Goal: Communication & Community: Answer question/provide support

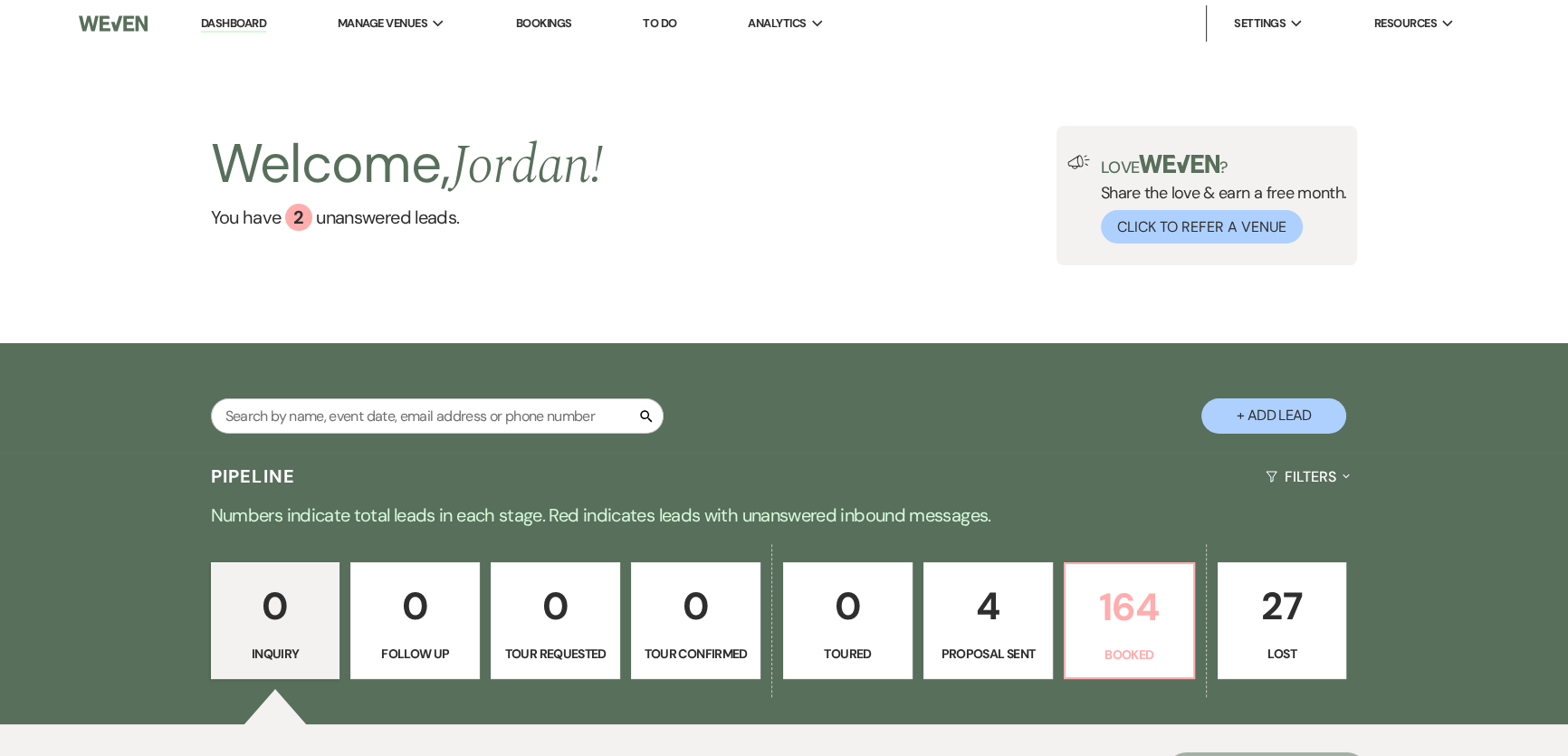
click at [1168, 614] on p "164" at bounding box center [1129, 607] width 106 height 60
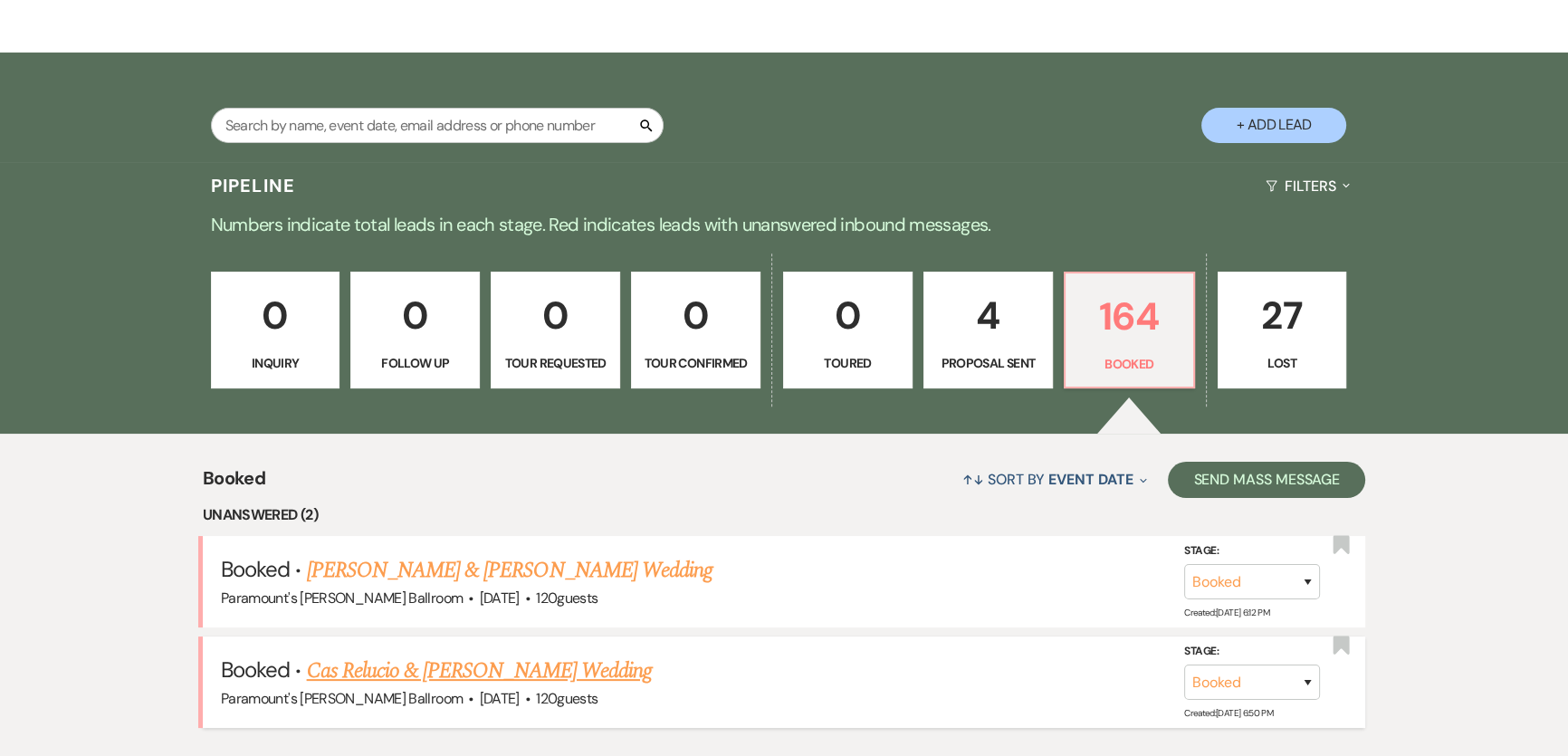
scroll to position [438, 0]
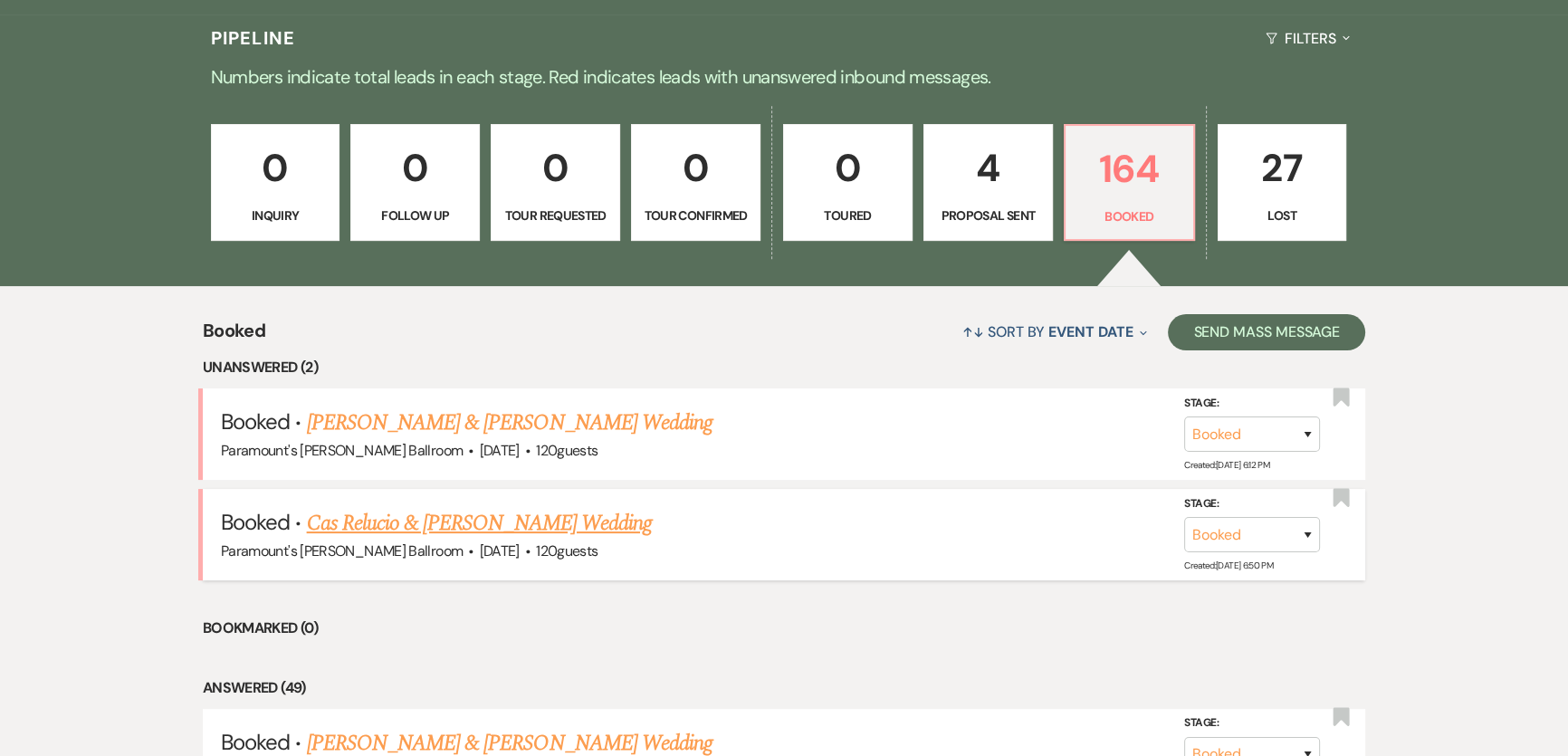
click at [422, 519] on link "Cas Relucio & [PERSON_NAME] Wedding" at bounding box center [479, 524] width 345 height 32
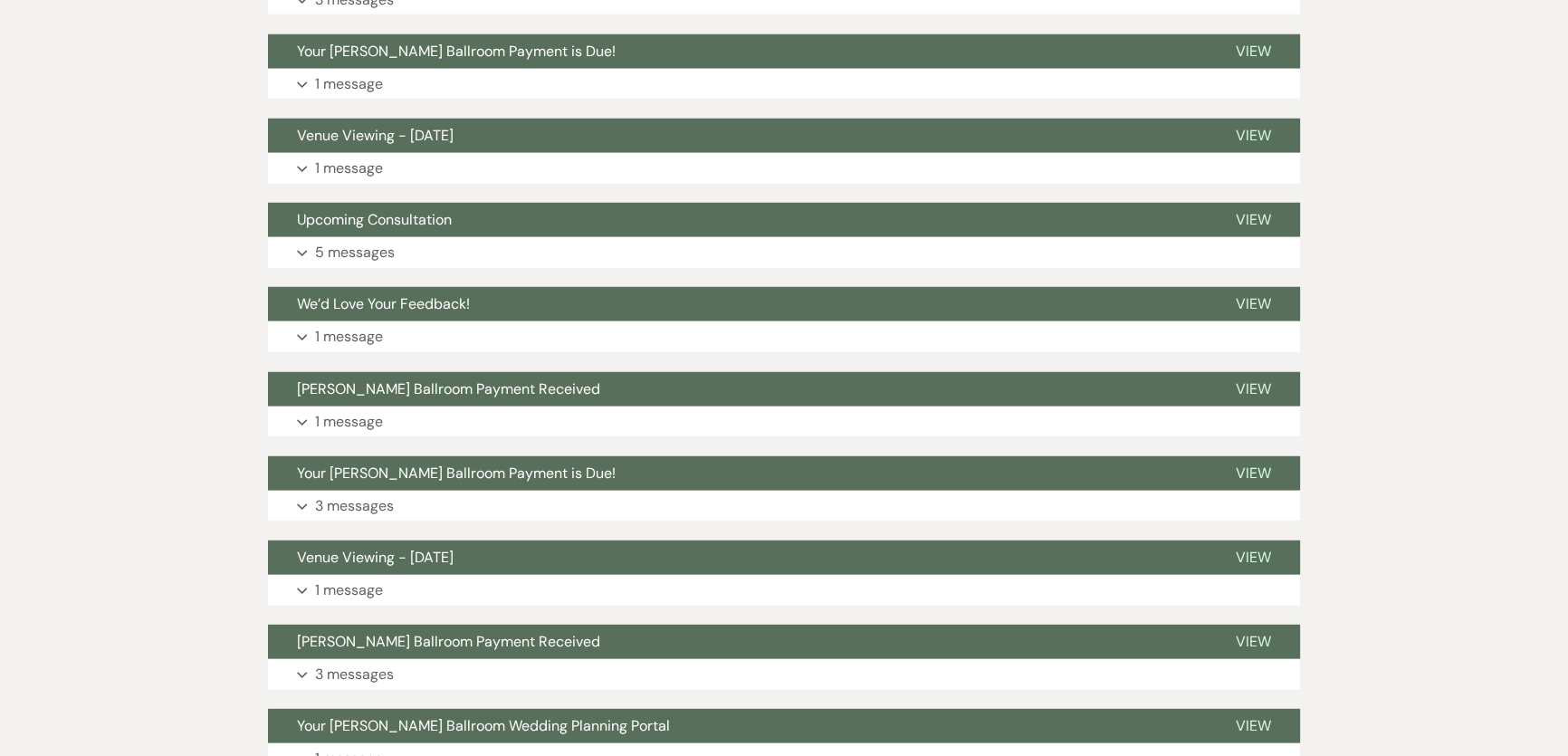
scroll to position [5679, 0]
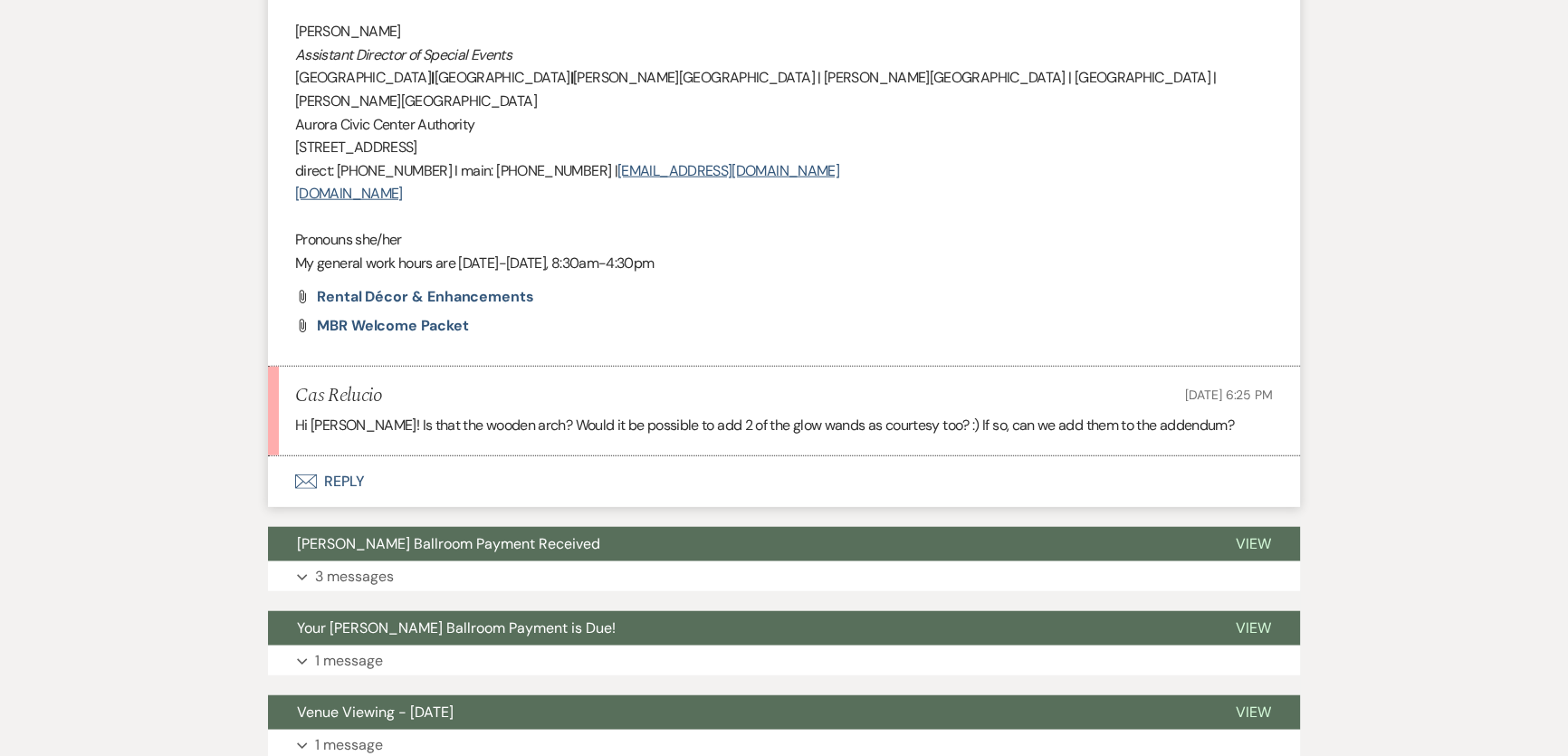
click at [380, 456] on button "Envelope Reply" at bounding box center [784, 482] width 1032 height 51
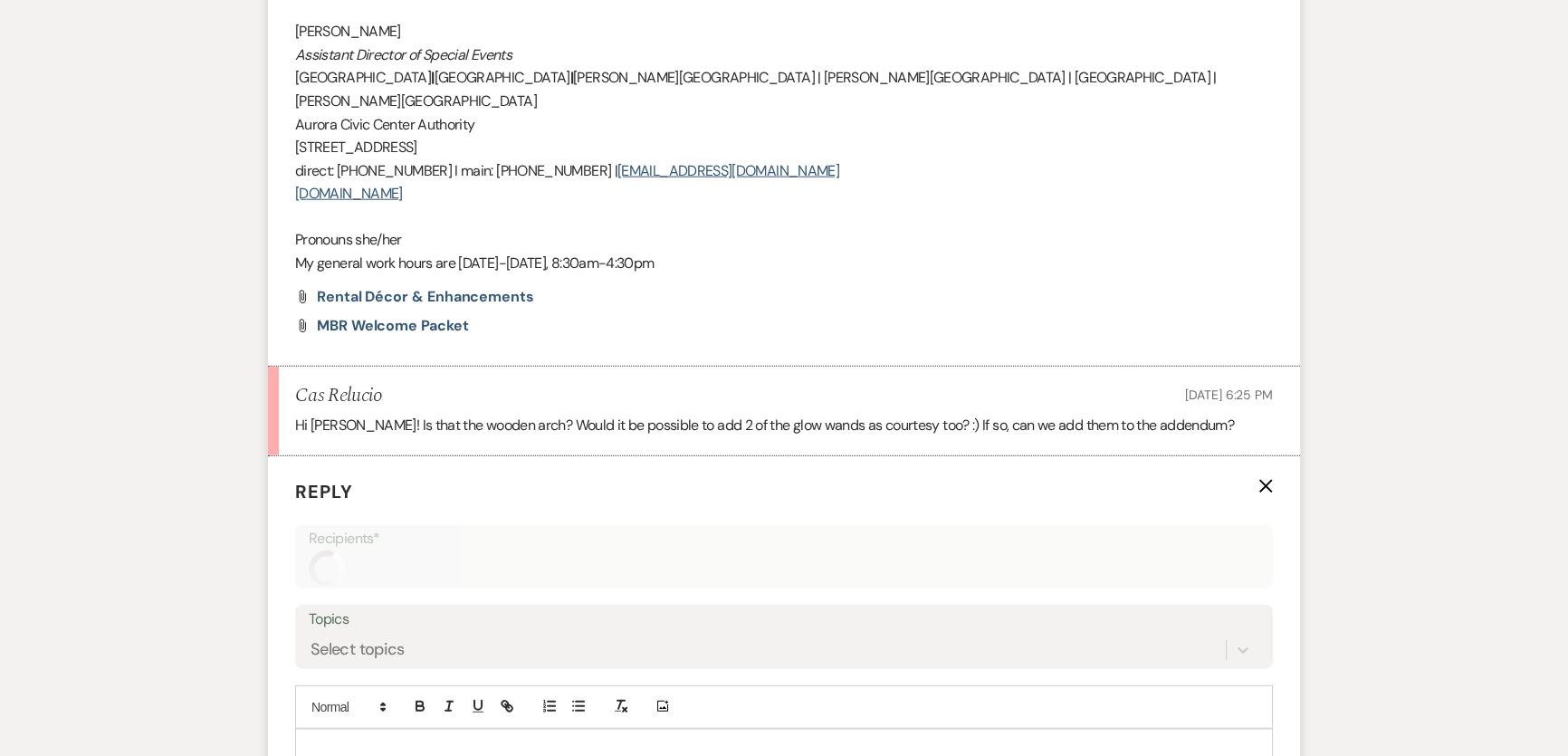
scroll to position [5824, 0]
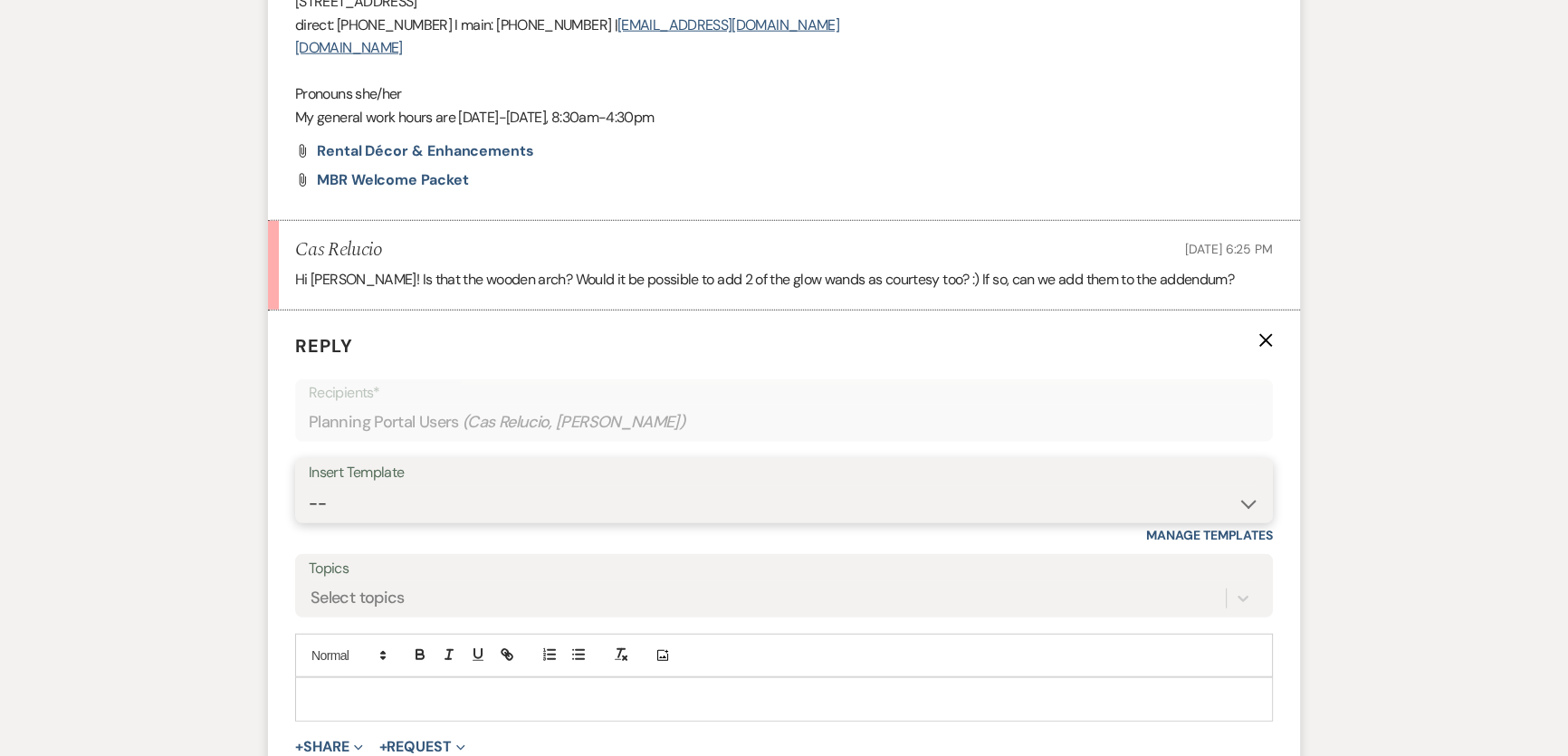
click at [395, 487] on select "-- Weven Planning Portal Introduction (Booked Events) 6 Month Consultation 9 Mo…" at bounding box center [784, 504] width 951 height 35
select select "1491"
click at [309, 487] on select "-- Weven Planning Portal Introduction (Booked Events) 6 Month Consultation 9 Mo…" at bounding box center [784, 504] width 951 height 35
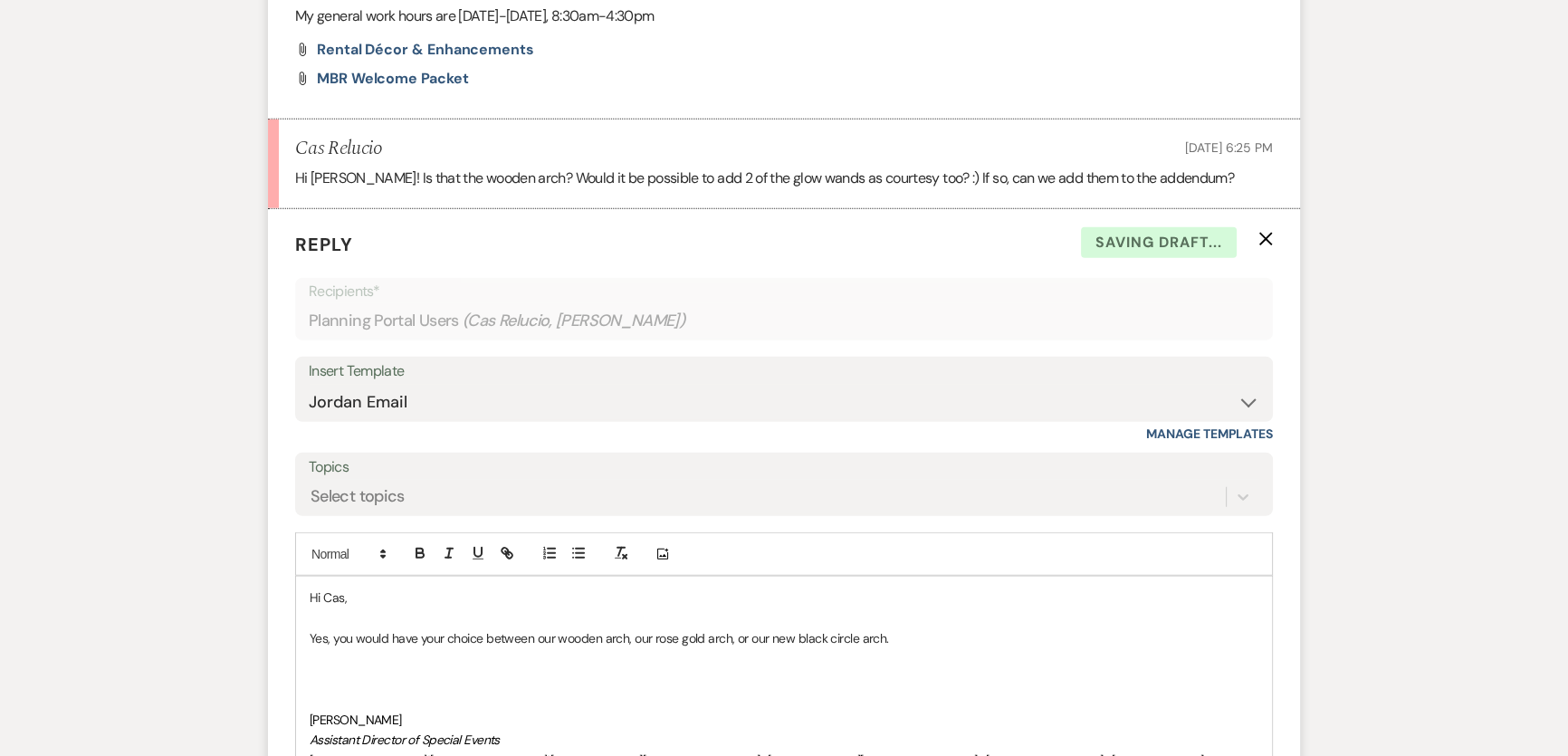
scroll to position [5947, 0]
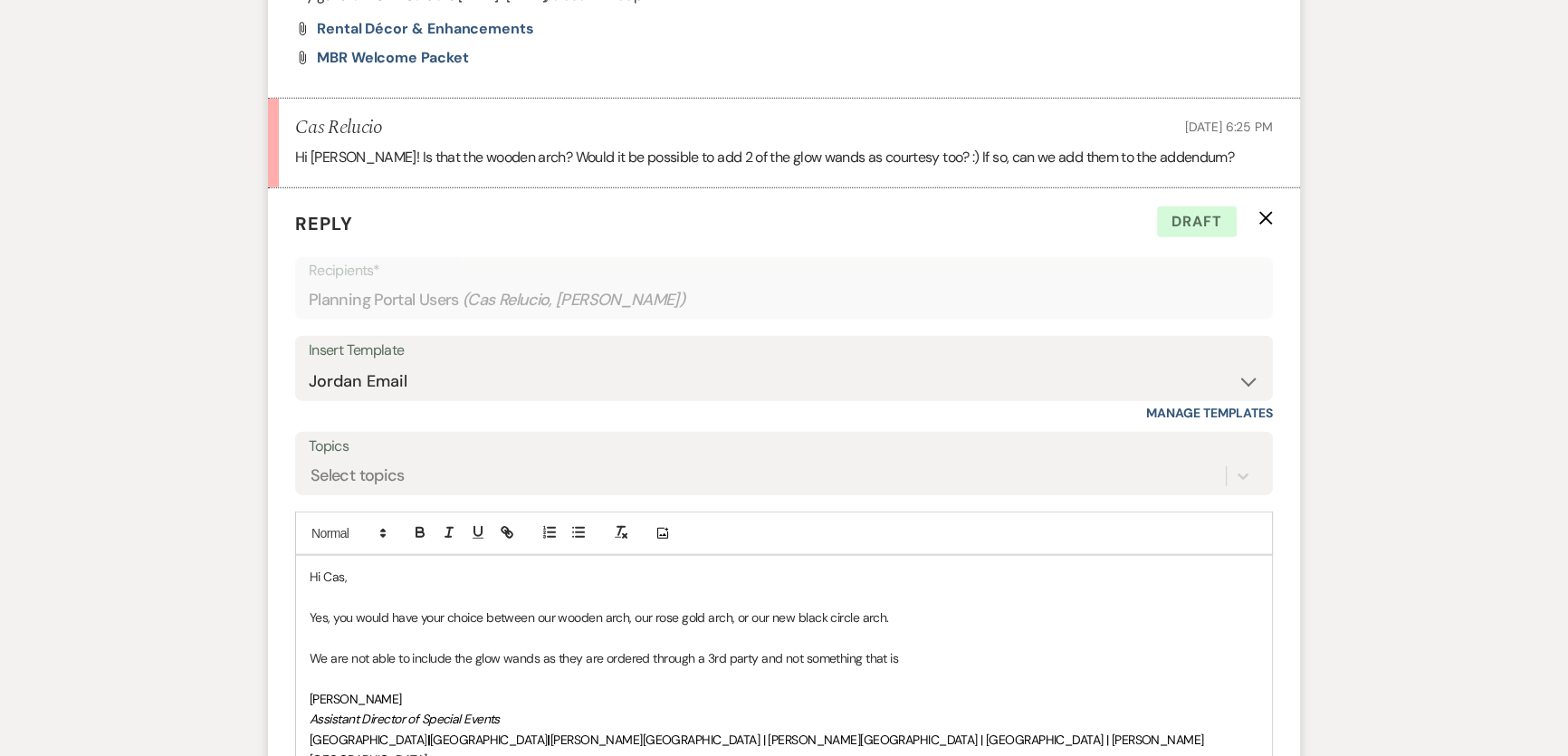
click at [601, 668] on p at bounding box center [784, 678] width 949 height 20
drag, startPoint x: 960, startPoint y: 537, endPoint x: 904, endPoint y: 538, distance: 56.0
click at [904, 648] on p "We are not able to include the glow wands as they are ordered through a 3rd par…" at bounding box center [784, 658] width 949 height 20
click at [908, 648] on p "We are not able to include the glow wands as they are ordered through a 3rd par…" at bounding box center [784, 658] width 949 height 20
click at [906, 628] on p at bounding box center [784, 638] width 949 height 20
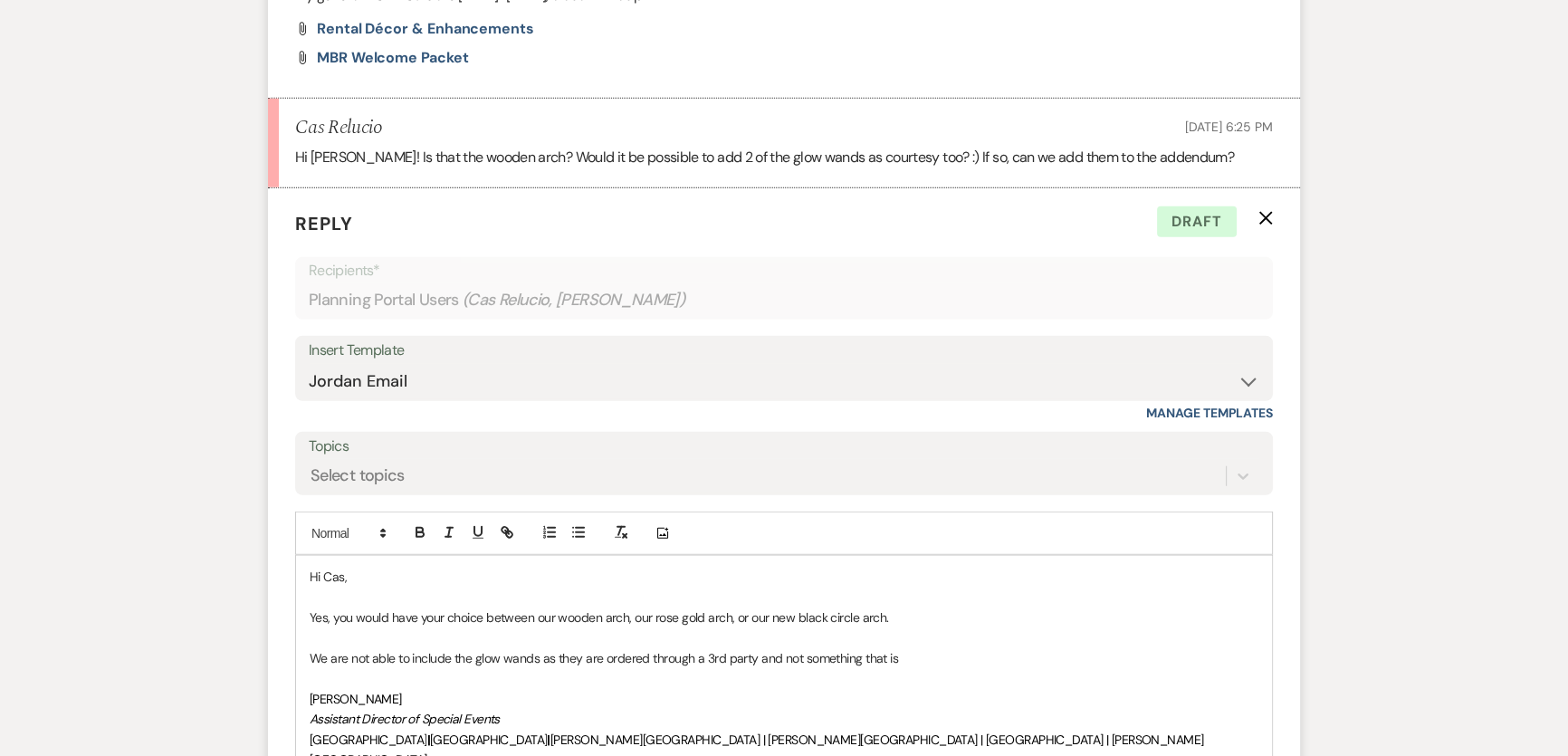
click at [922, 648] on p "We are not able to include the glow wands as they are ordered through a 3rd par…" at bounding box center [784, 658] width 949 height 20
drag, startPoint x: 914, startPoint y: 500, endPoint x: 917, endPoint y: 511, distance: 11.4
click at [914, 608] on p "Yes, you would have your choice between our wooden arch, our rose gold arch, or…" at bounding box center [784, 617] width 949 height 20
click at [923, 556] on div "Hi Cas, Yes, you would have your choice between our wooden arch, our rose gold …" at bounding box center [784, 739] width 976 height 367
click at [918, 648] on p "We are not able to include the glow wands as they are ordered through a 3rd par…" at bounding box center [784, 658] width 949 height 20
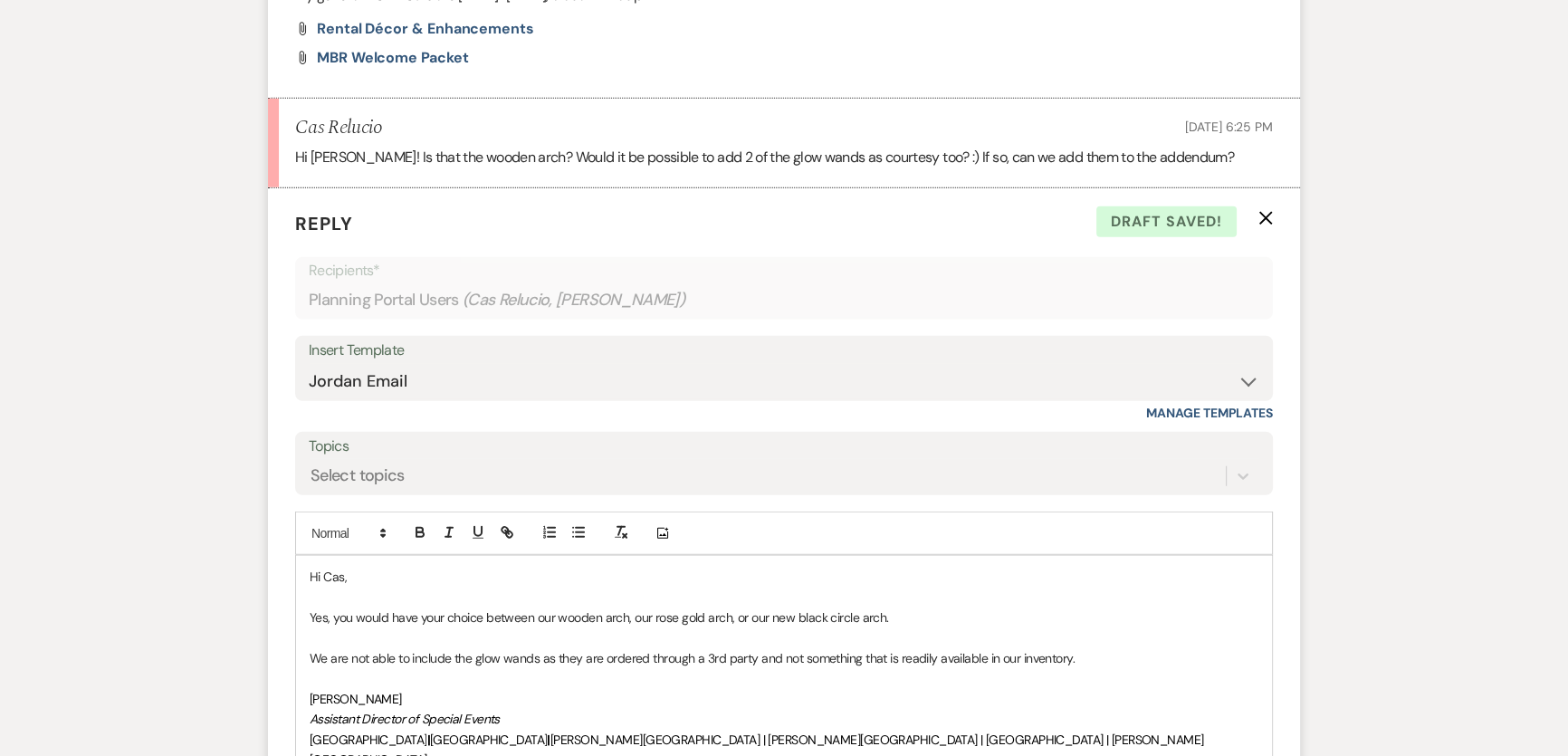
click at [850, 648] on p "We are not able to include the glow wands as they are ordered through a 3rd par…" at bounding box center [784, 658] width 949 height 20
click at [1147, 628] on p at bounding box center [784, 638] width 949 height 20
click at [853, 628] on p at bounding box center [784, 638] width 949 height 20
click at [850, 648] on p "We are not able to include the glow wands as they are ordered through a 3rd par…" at bounding box center [784, 658] width 949 height 20
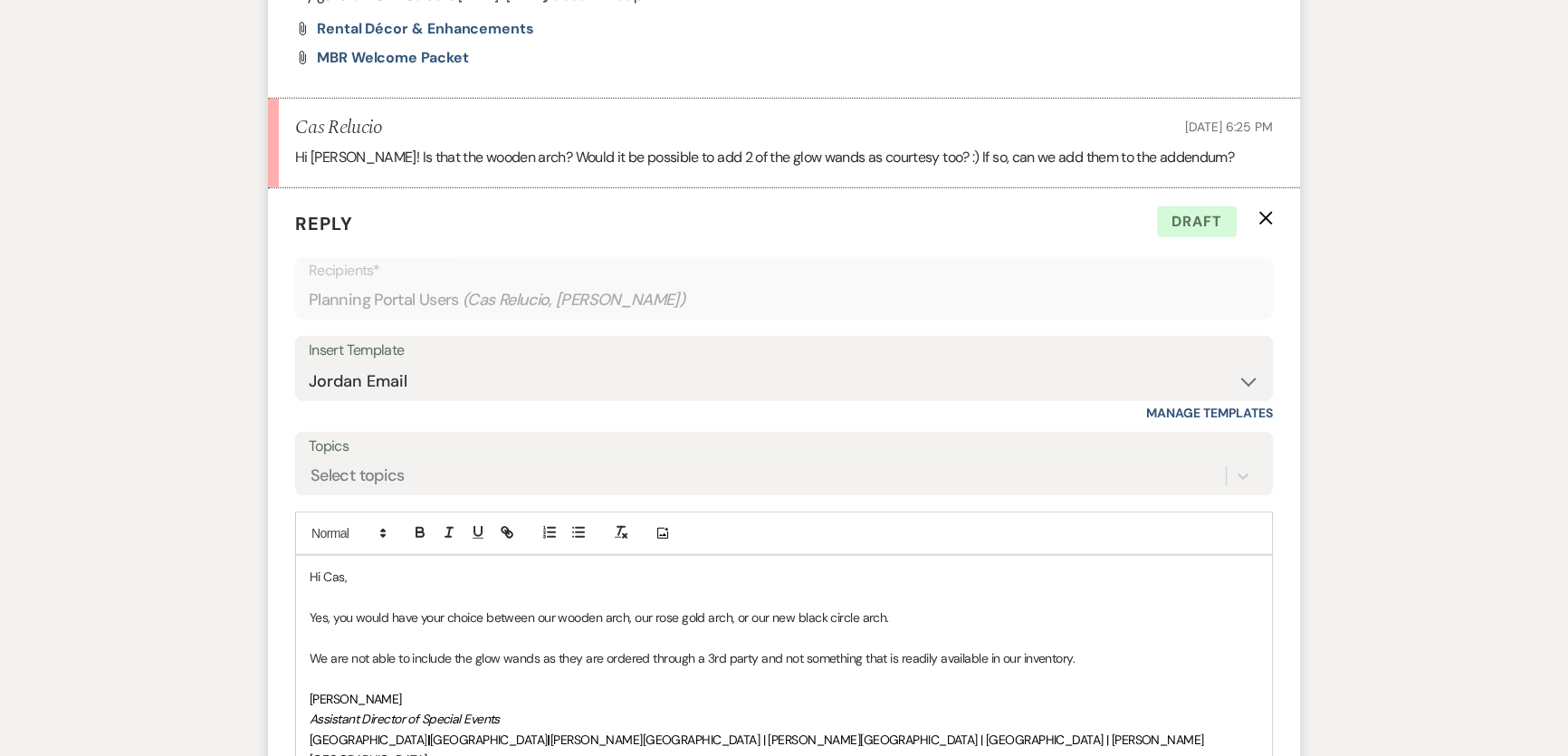
click at [1132, 648] on p "We are not able to include the glow wands as they are ordered through a 3rd par…" at bounding box center [784, 658] width 949 height 20
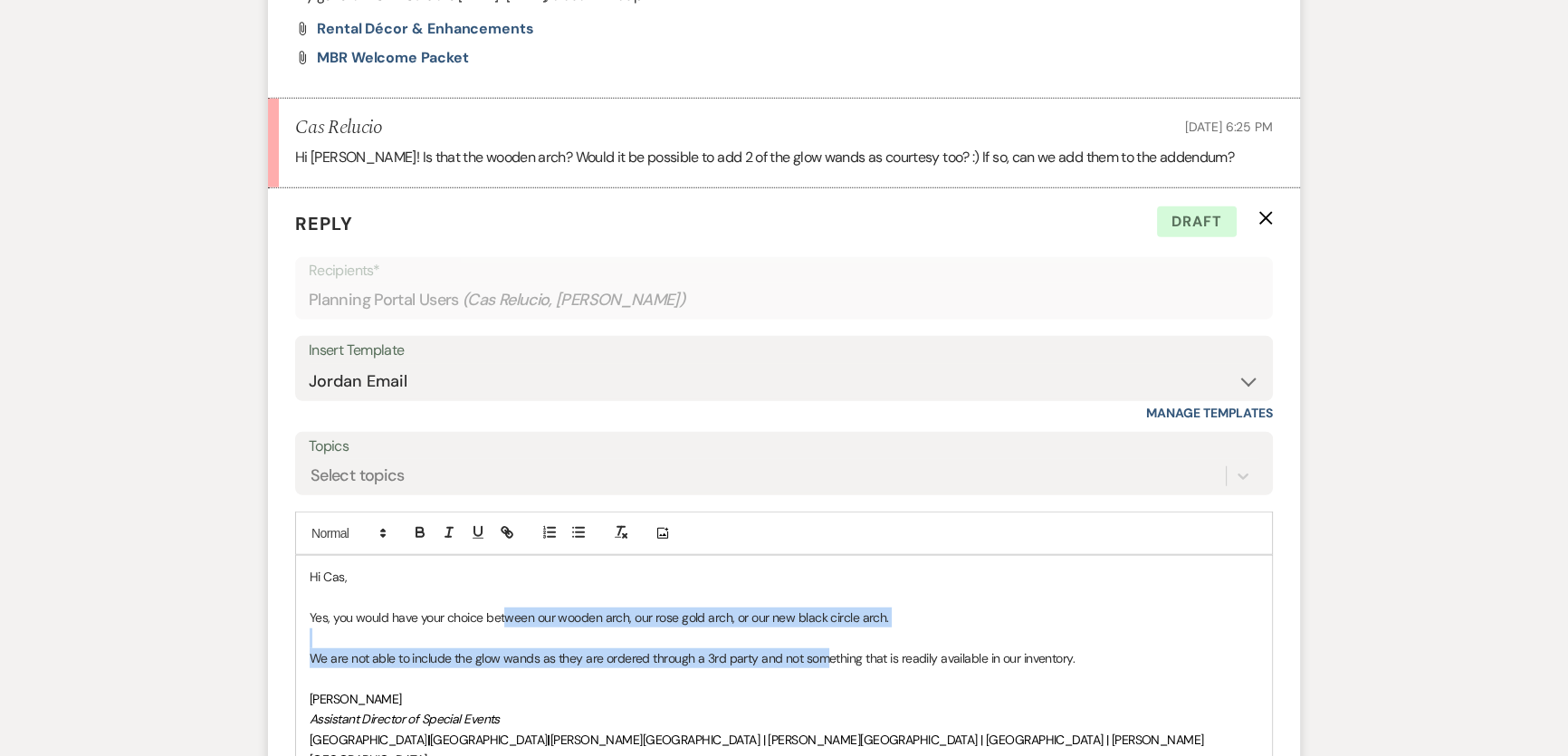
drag, startPoint x: 506, startPoint y: 499, endPoint x: 824, endPoint y: 545, distance: 321.3
click at [824, 556] on div "Hi Cas, Yes, you would have your choice between our wooden arch, our rose gold …" at bounding box center [784, 739] width 976 height 367
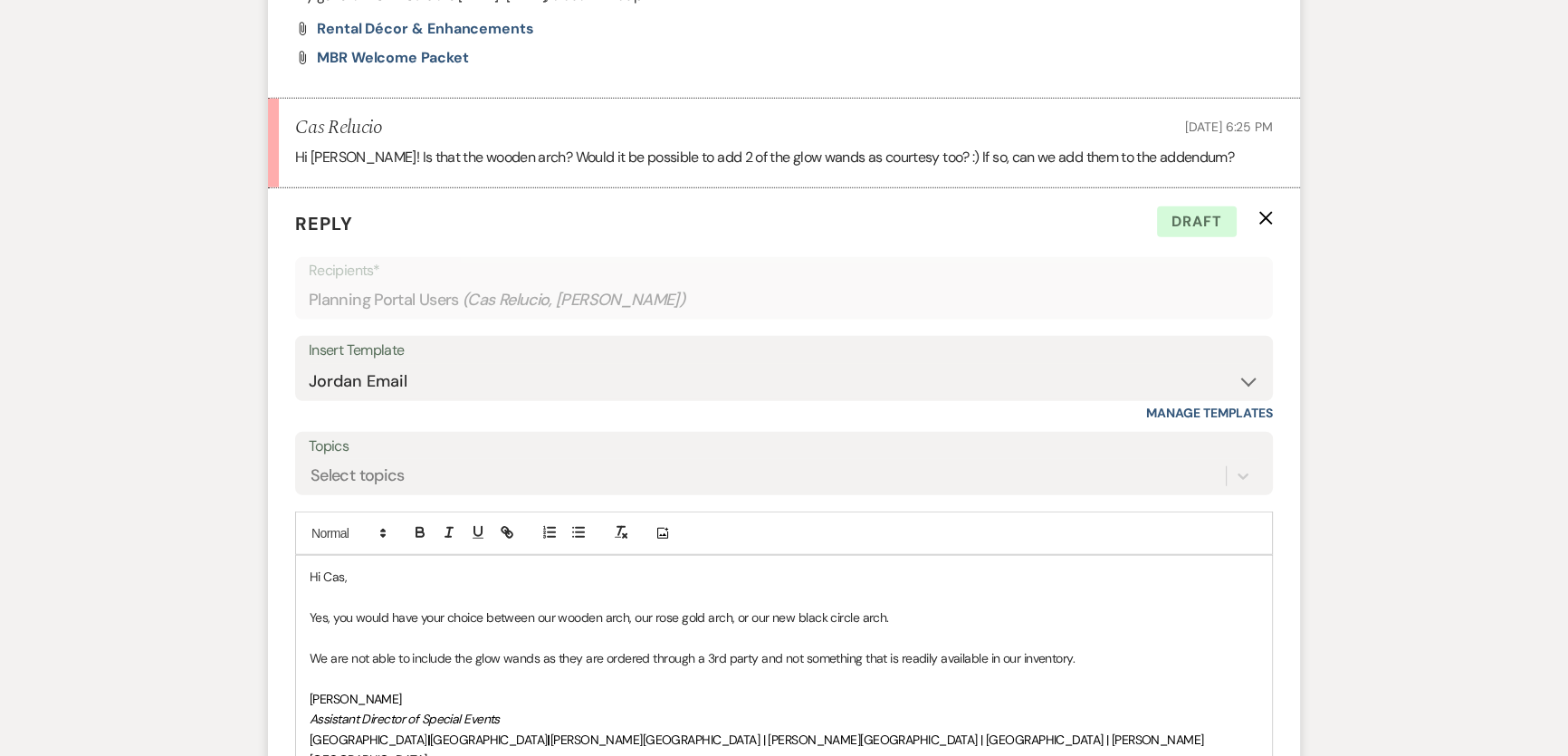
click at [491, 608] on p "Yes, you would have your choice between our wooden arch, our rose gold arch, or…" at bounding box center [784, 617] width 949 height 20
click at [1181, 648] on p "We are not able to include the glow wands as they are ordered through a 3rd par…" at bounding box center [784, 658] width 949 height 20
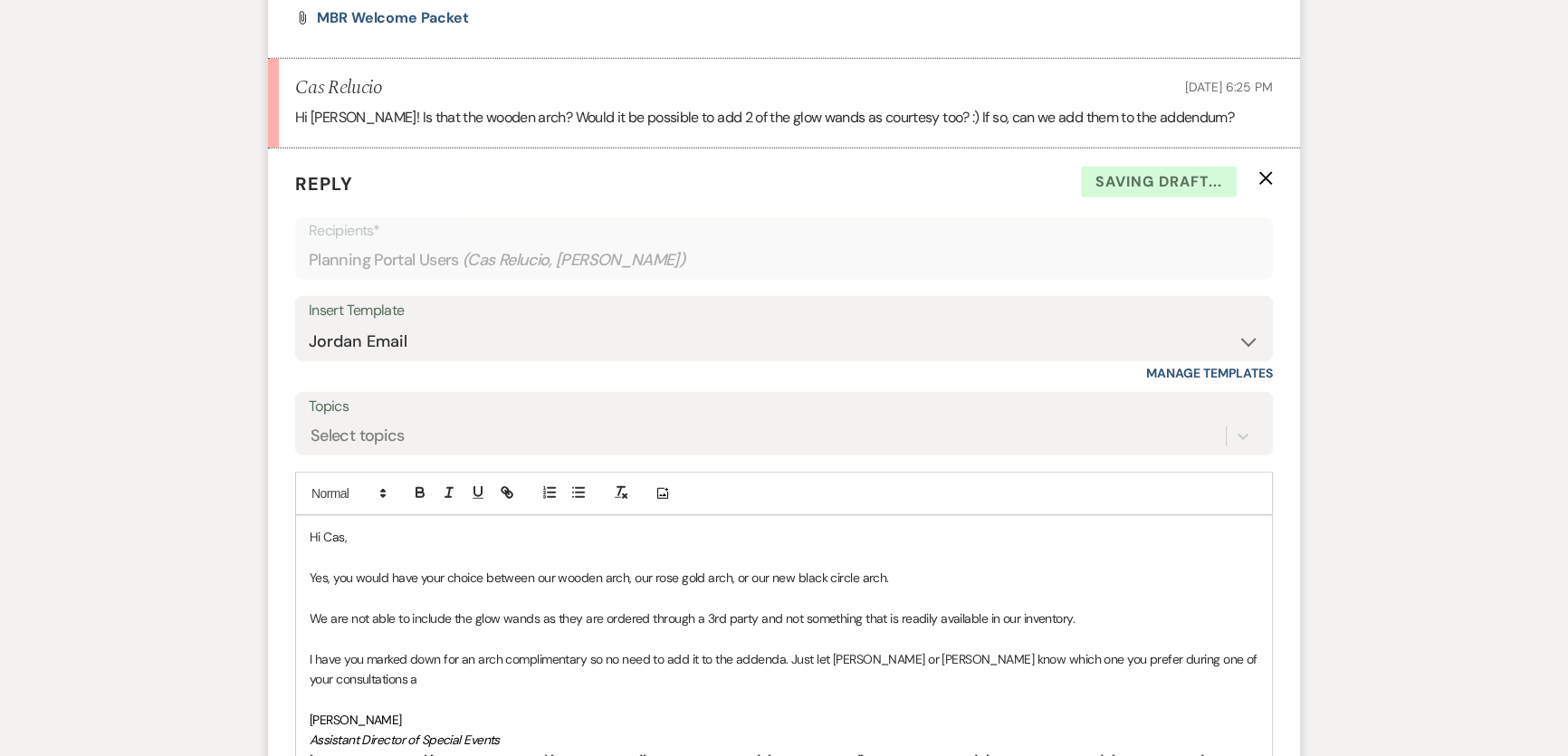
scroll to position [6007, 0]
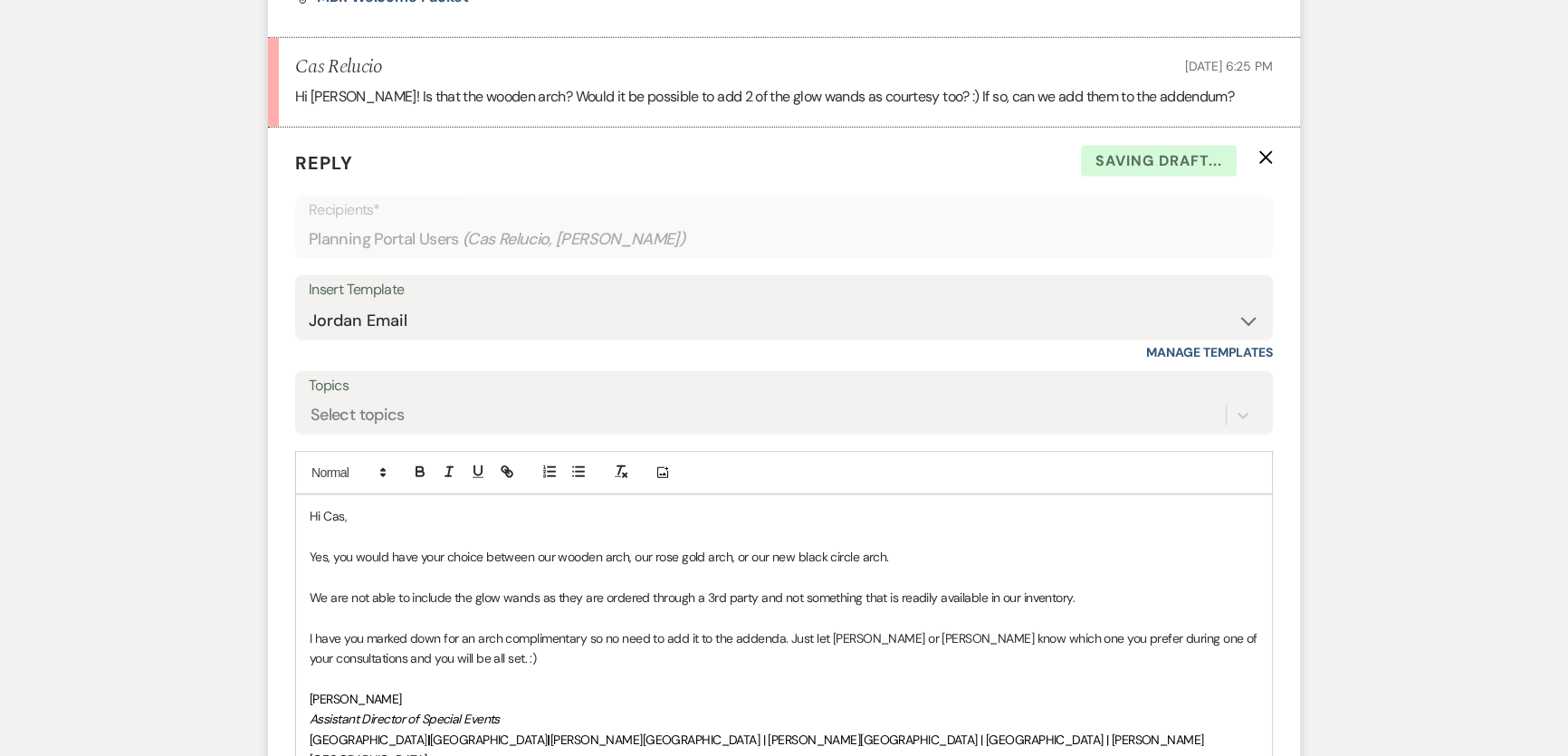
click at [594, 628] on p "I have you marked down for an arch complimentary so no need to add it to the ad…" at bounding box center [784, 648] width 949 height 41
click at [701, 669] on p at bounding box center [784, 679] width 949 height 20
click at [815, 669] on p at bounding box center [784, 679] width 949 height 20
click at [799, 628] on p "I have you marked down for an arch complimentary, so no need to add it to the a…" at bounding box center [784, 648] width 949 height 41
click at [622, 709] on p "Assistant Director of Special Events" at bounding box center [784, 718] width 949 height 20
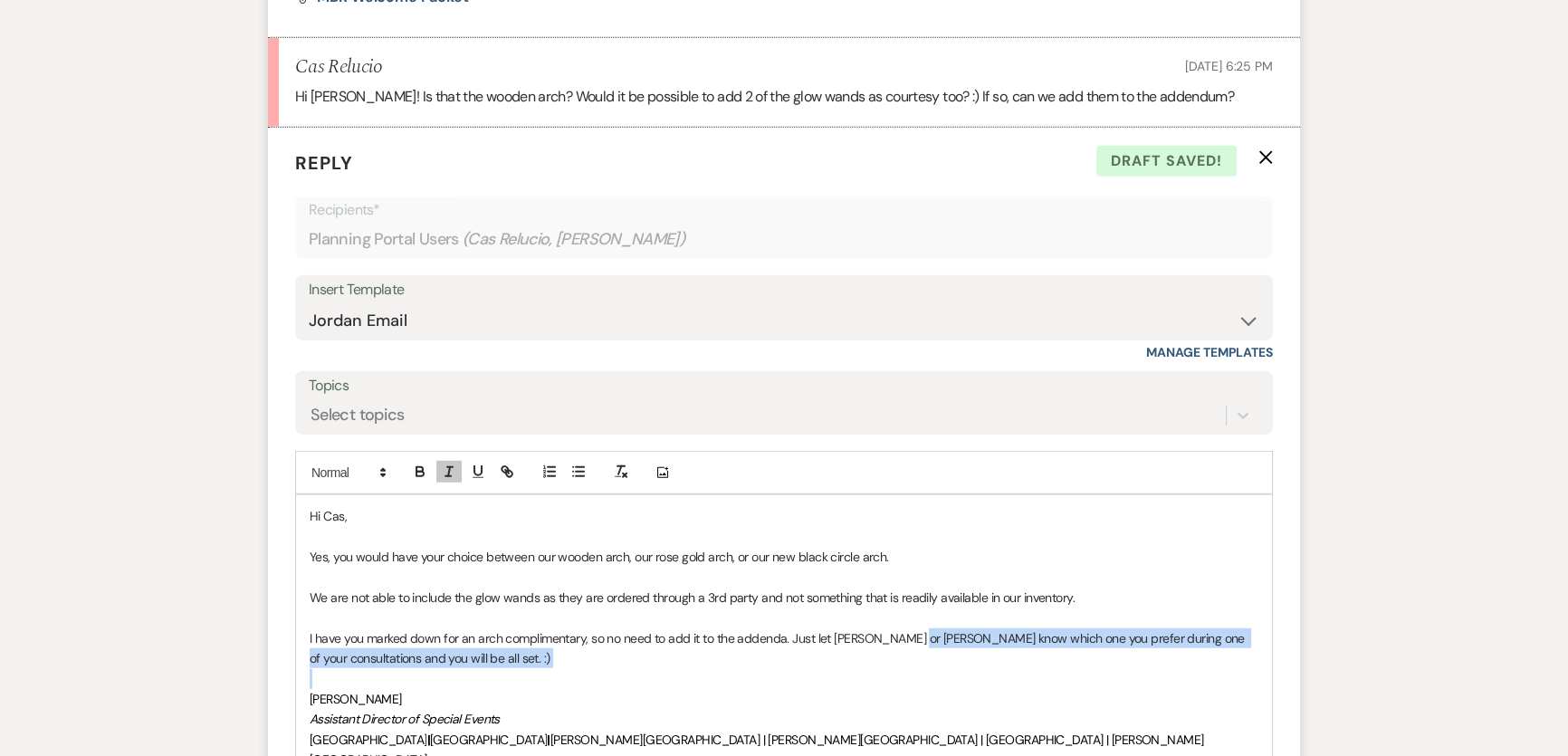
drag, startPoint x: 922, startPoint y: 557, endPoint x: 950, endPoint y: 538, distance: 33.8
click at [905, 517] on div "Hi Cas, Yes, you would have your choice between our wooden arch, our rose gold …" at bounding box center [784, 709] width 976 height 427
click at [991, 669] on p at bounding box center [784, 679] width 949 height 20
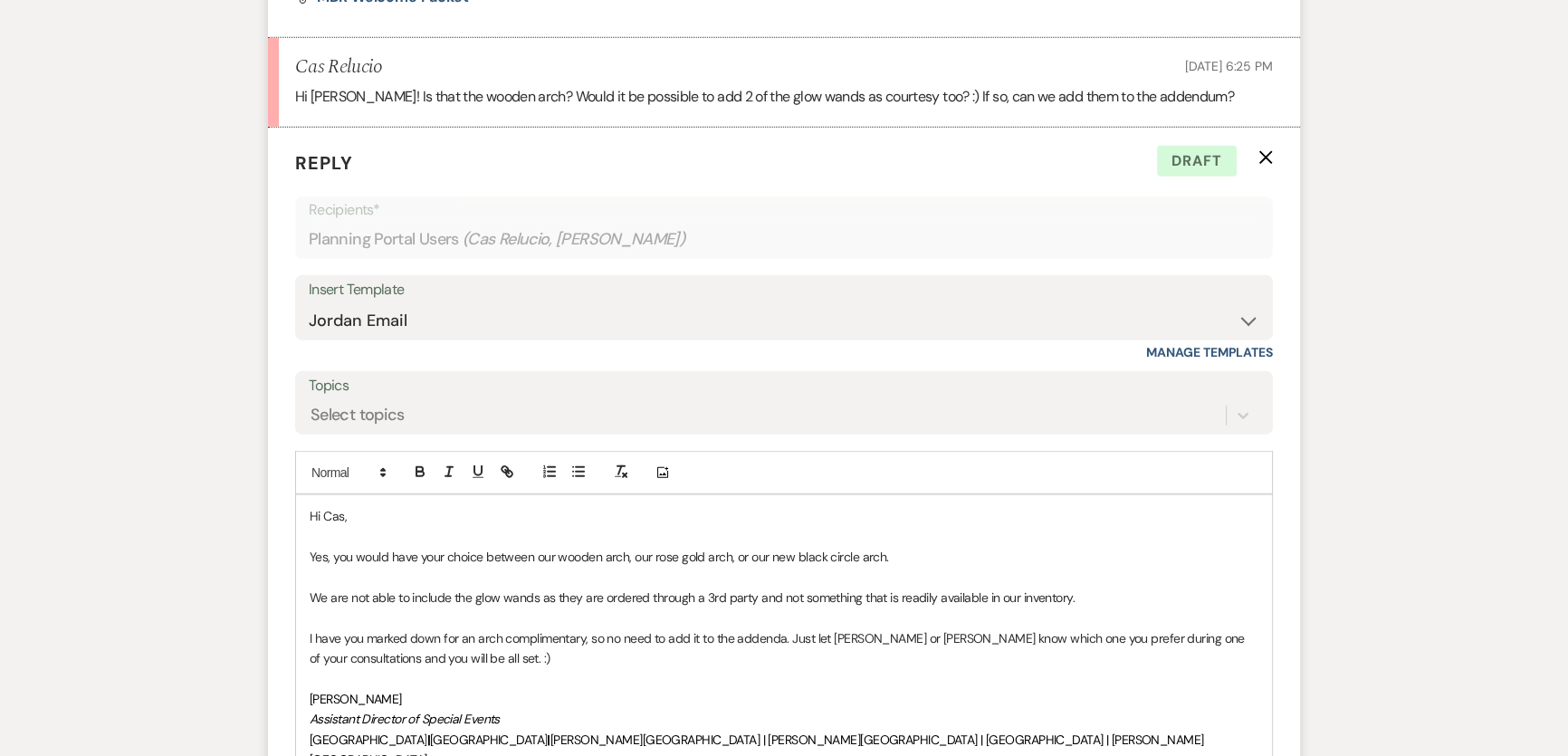
click at [1023, 628] on p "I have you marked down for an arch complimentary, so no need to add it to the a…" at bounding box center [784, 648] width 949 height 41
drag, startPoint x: 1023, startPoint y: 520, endPoint x: 1001, endPoint y: 520, distance: 22.0
click at [1001, 628] on p "I have you marked down for an arch complimentary, so no need to add it to the a…" at bounding box center [784, 648] width 949 height 41
click at [390, 628] on p "I have you marked down for an arch complimentary, so no need to add it to the a…" at bounding box center [784, 648] width 949 height 41
click at [471, 669] on p at bounding box center [784, 679] width 949 height 20
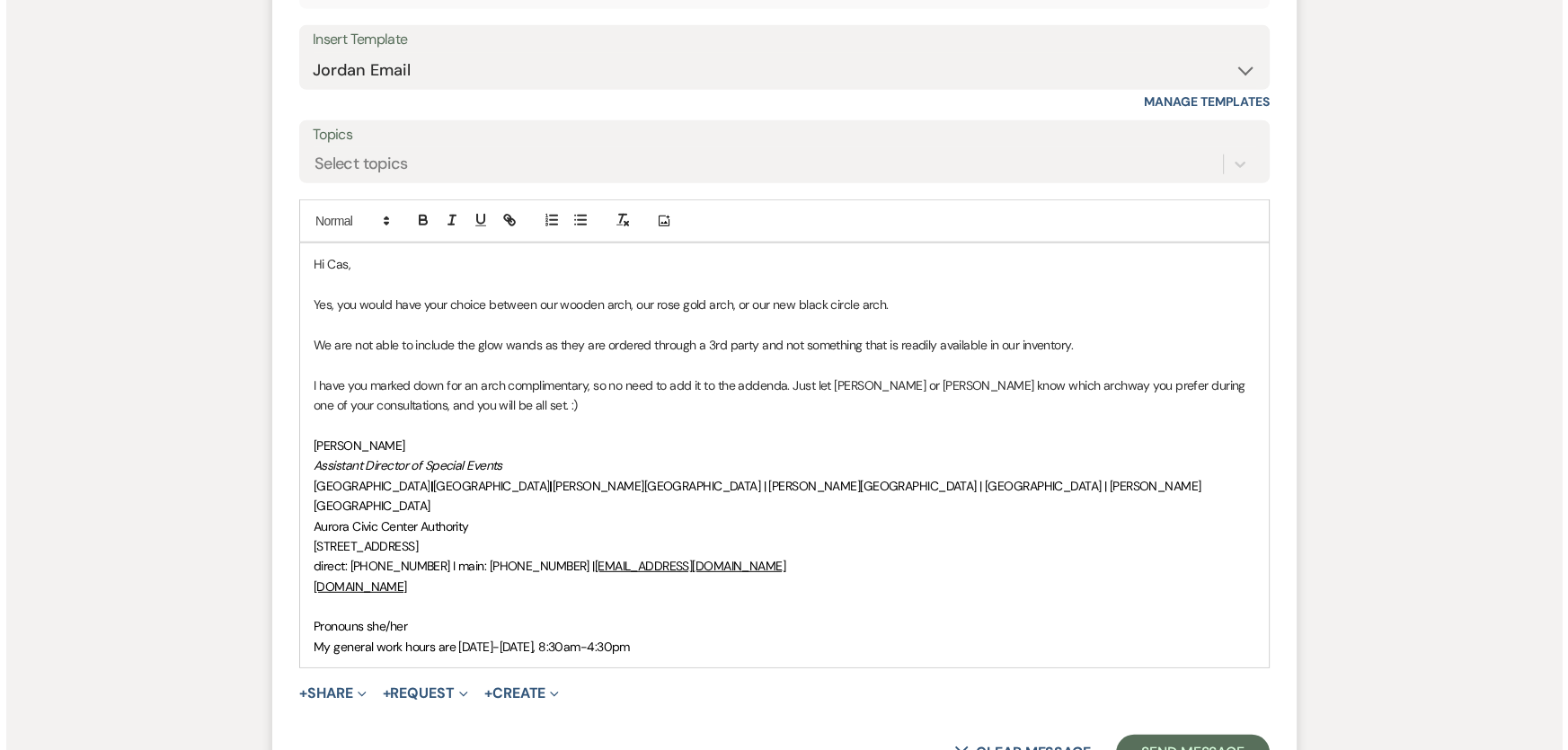
scroll to position [6205, 0]
click at [301, 689] on span "+" at bounding box center [296, 696] width 8 height 14
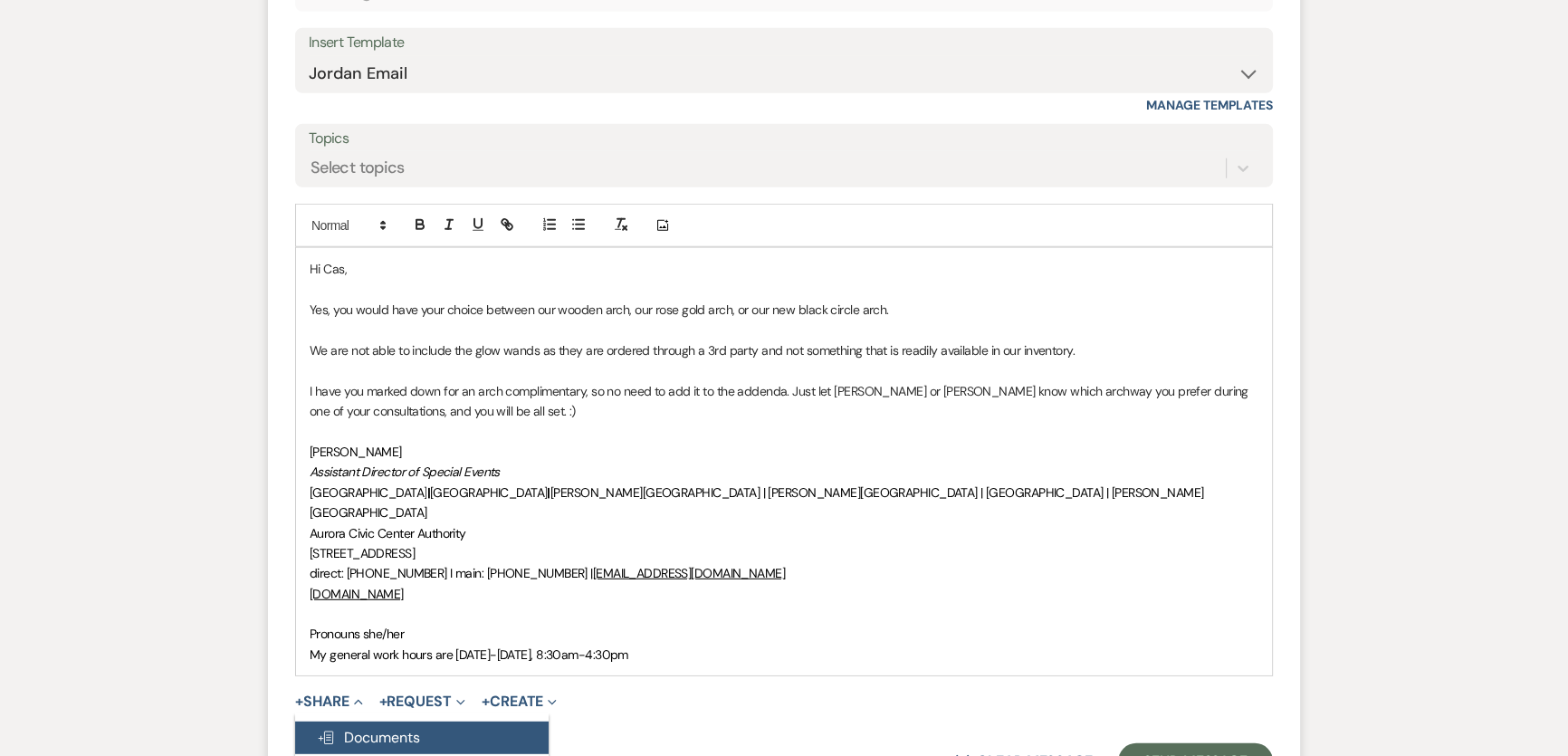
click at [342, 728] on span "Doc Upload Documents" at bounding box center [368, 737] width 103 height 19
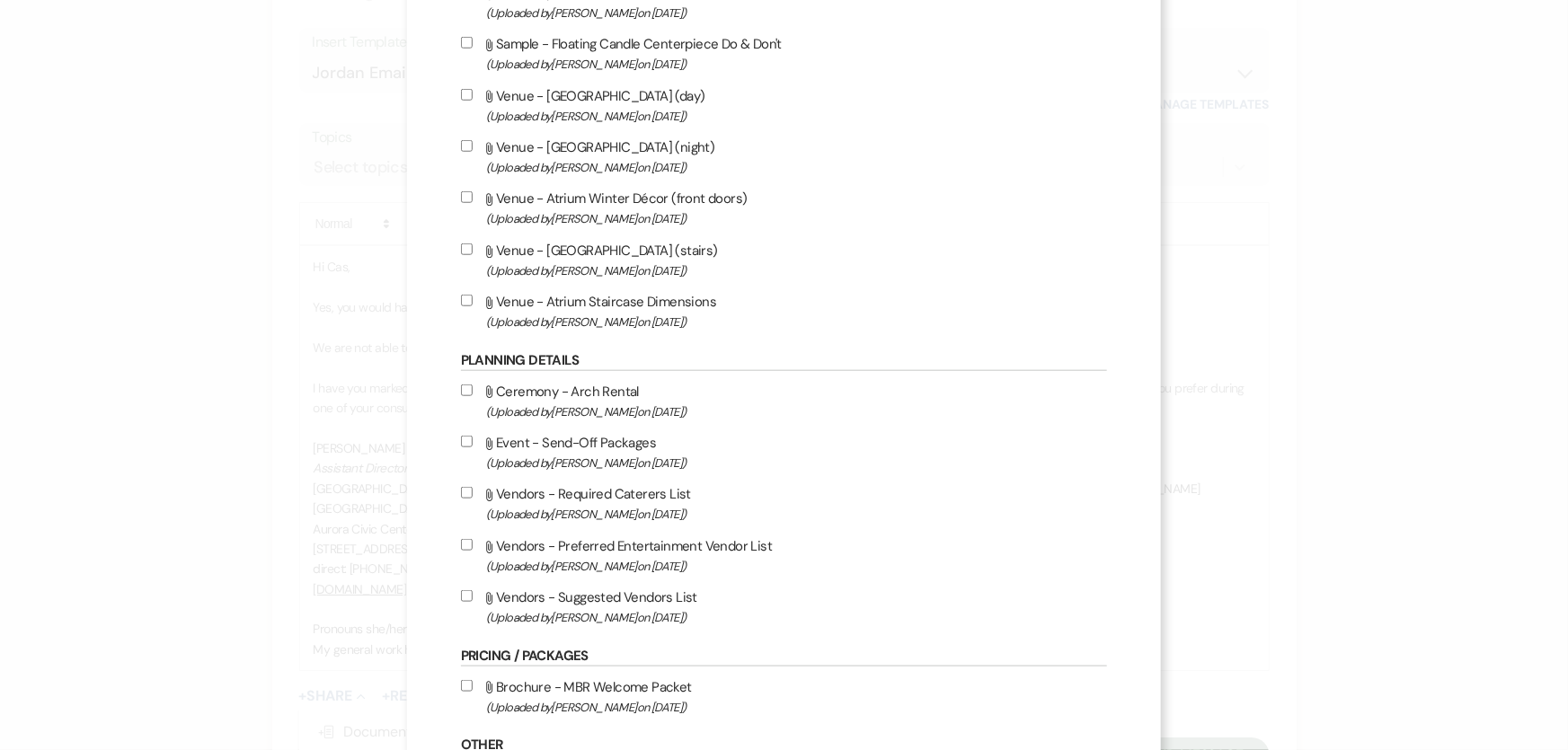
scroll to position [735, 0]
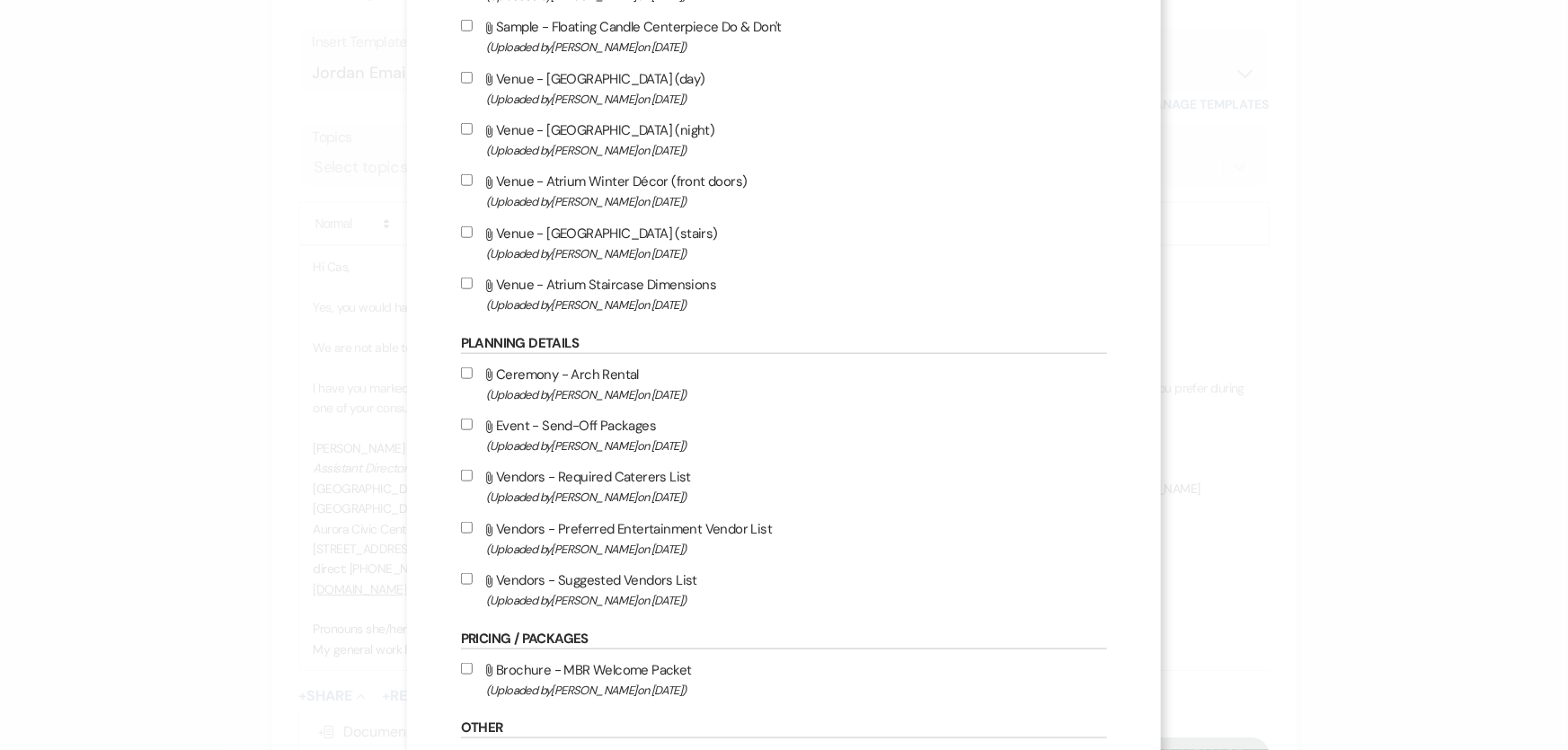
click at [541, 382] on label "Attach File Ceremony - Arch Rental (Uploaded by [PERSON_NAME] on [DATE] )" at bounding box center [784, 383] width 646 height 42
click at [473, 379] on input "Attach File Ceremony - Arch Rental (Uploaded by [PERSON_NAME] on [DATE] )" at bounding box center [467, 373] width 11 height 11
checkbox input "true"
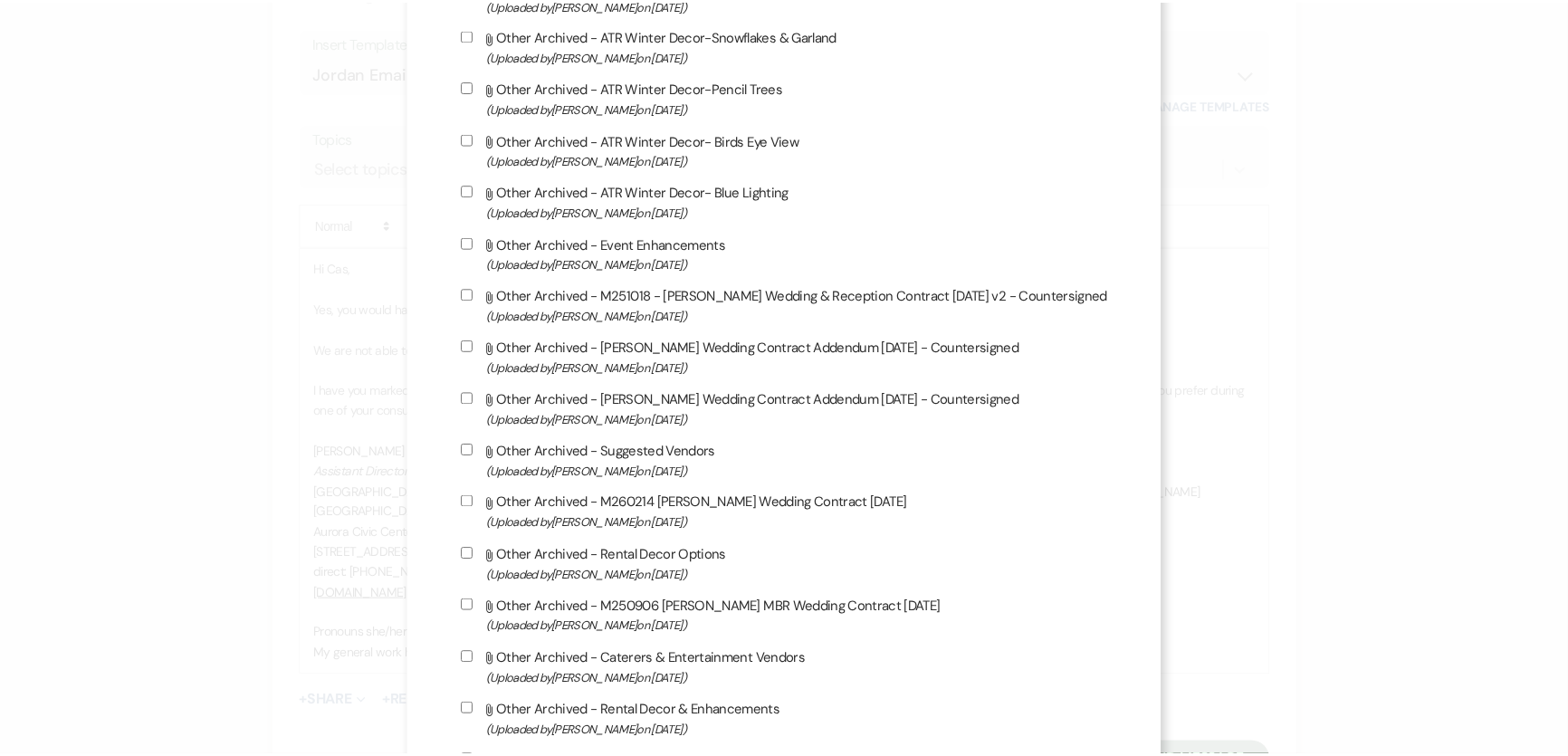
scroll to position [3379, 0]
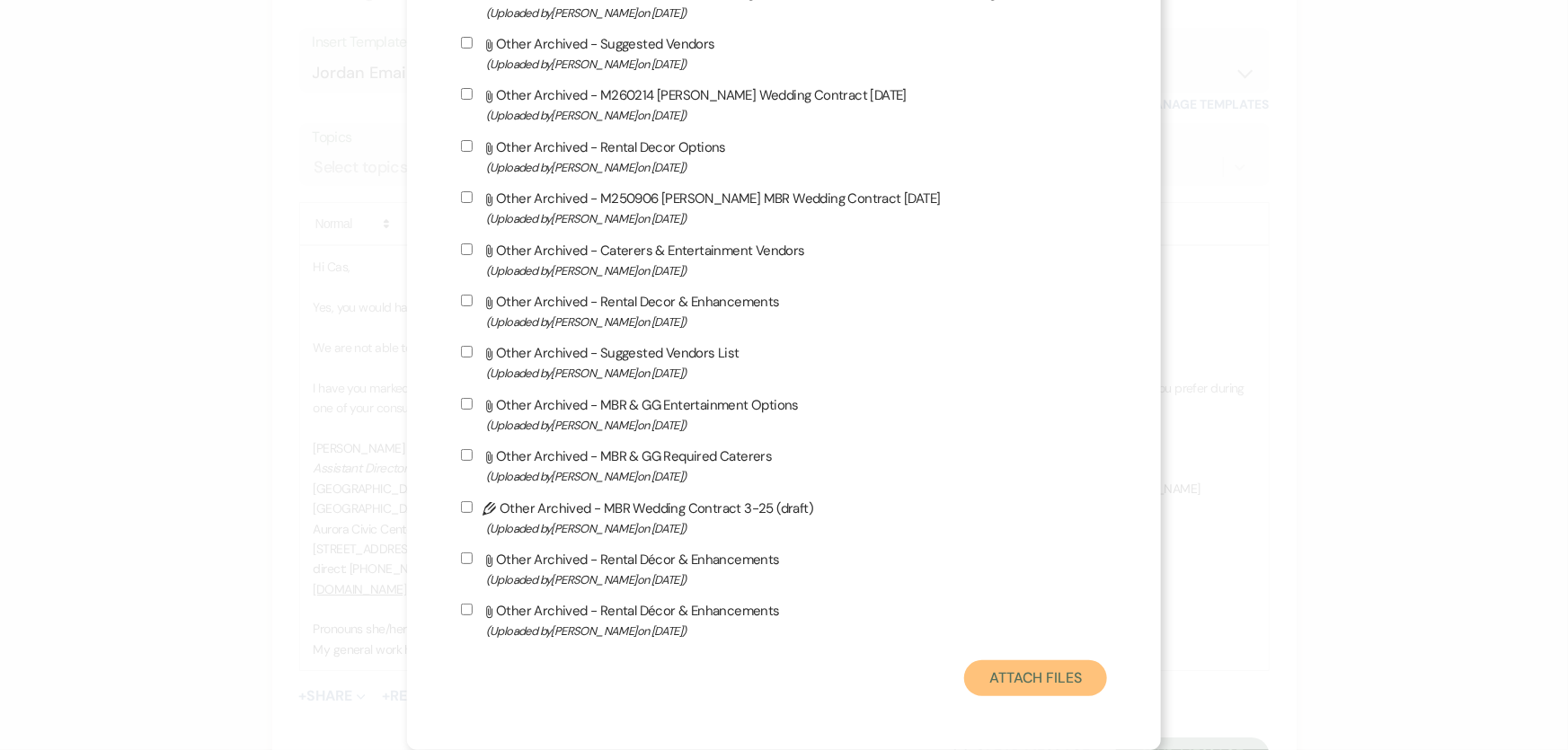
click at [1069, 683] on button "Attach Files" at bounding box center [1035, 678] width 143 height 36
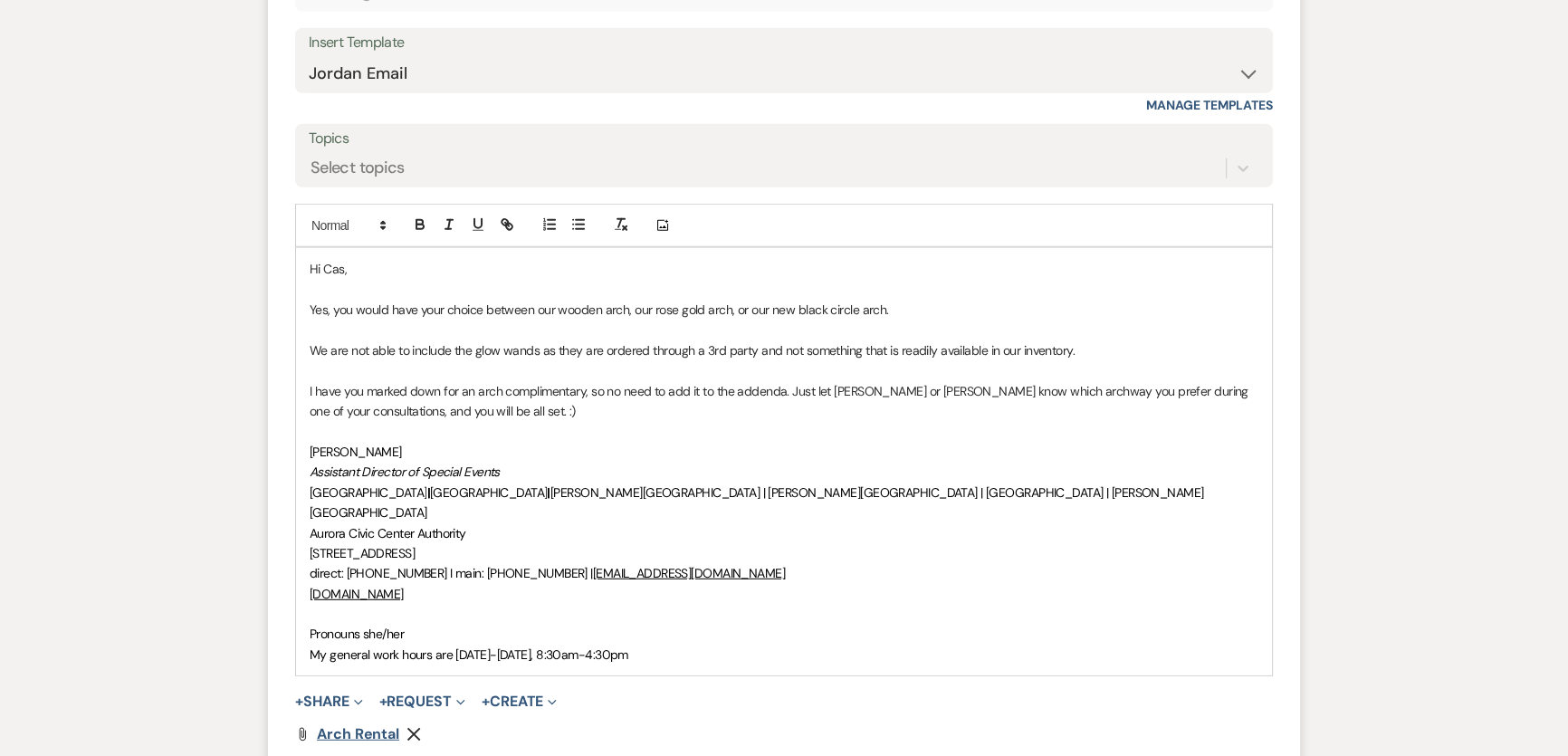
click at [336, 724] on span "Arch Rental" at bounding box center [357, 733] width 82 height 19
click at [775, 462] on p "Assistant Director of Special Events" at bounding box center [784, 472] width 949 height 20
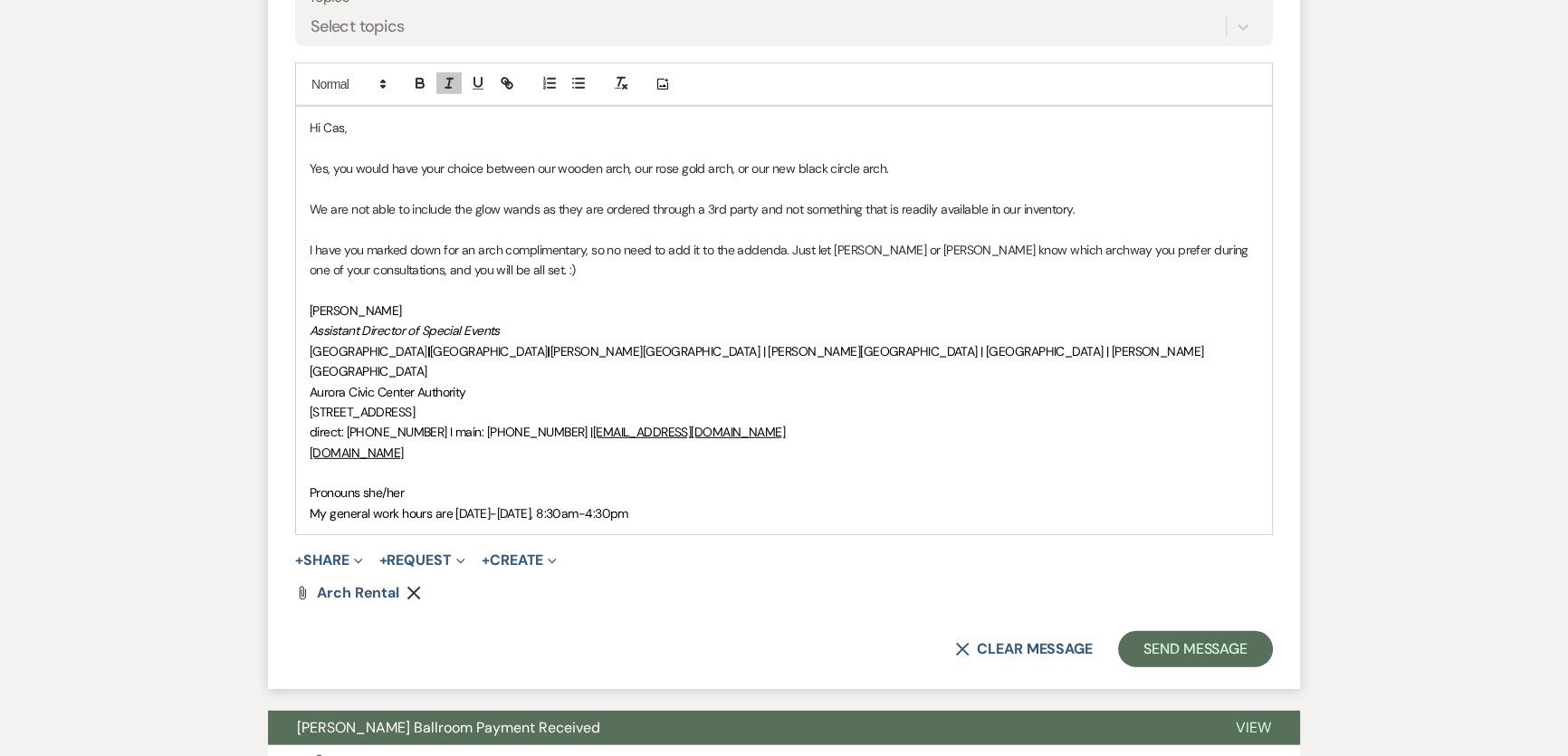
scroll to position [6419, 0]
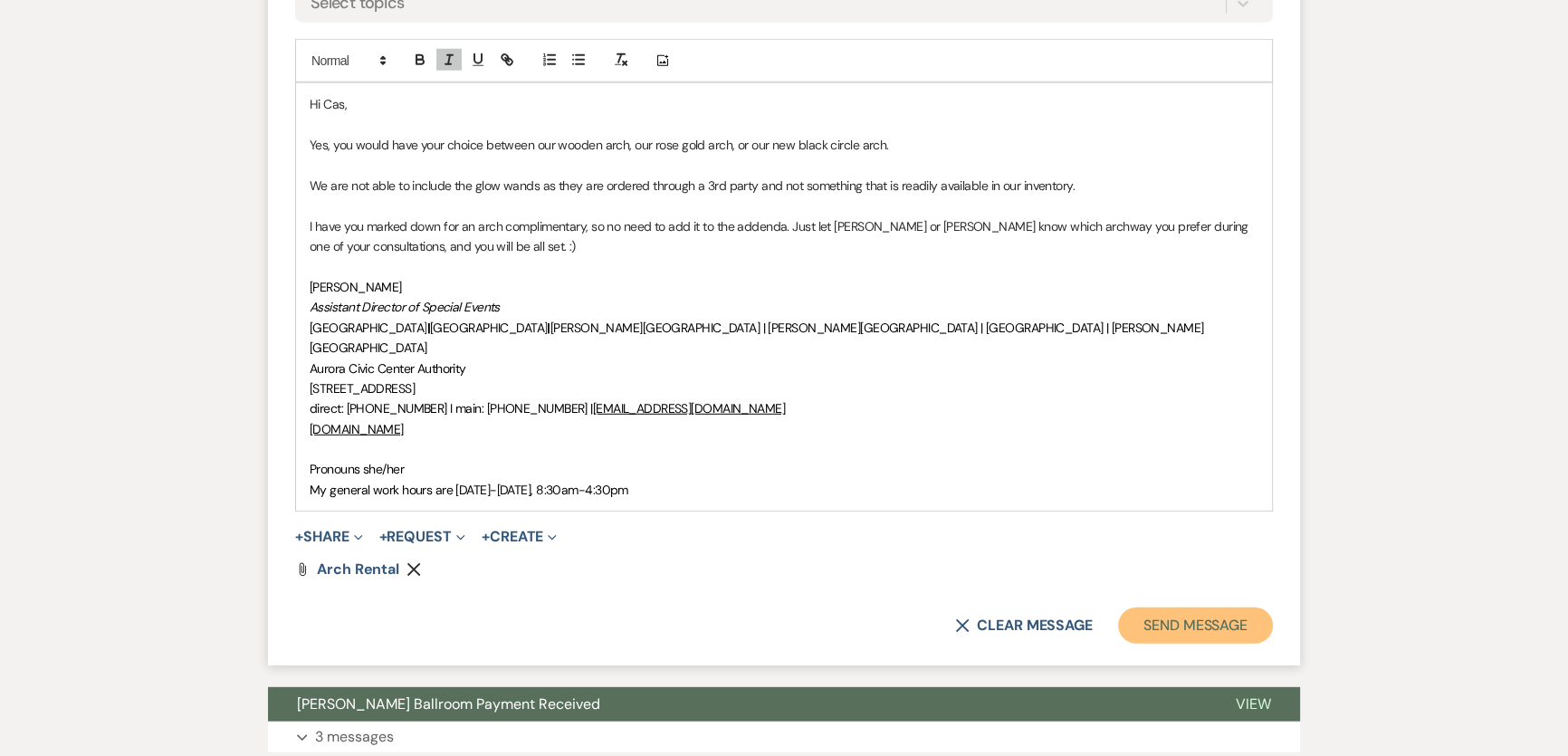
click at [1200, 608] on button "Send Message" at bounding box center [1196, 626] width 155 height 36
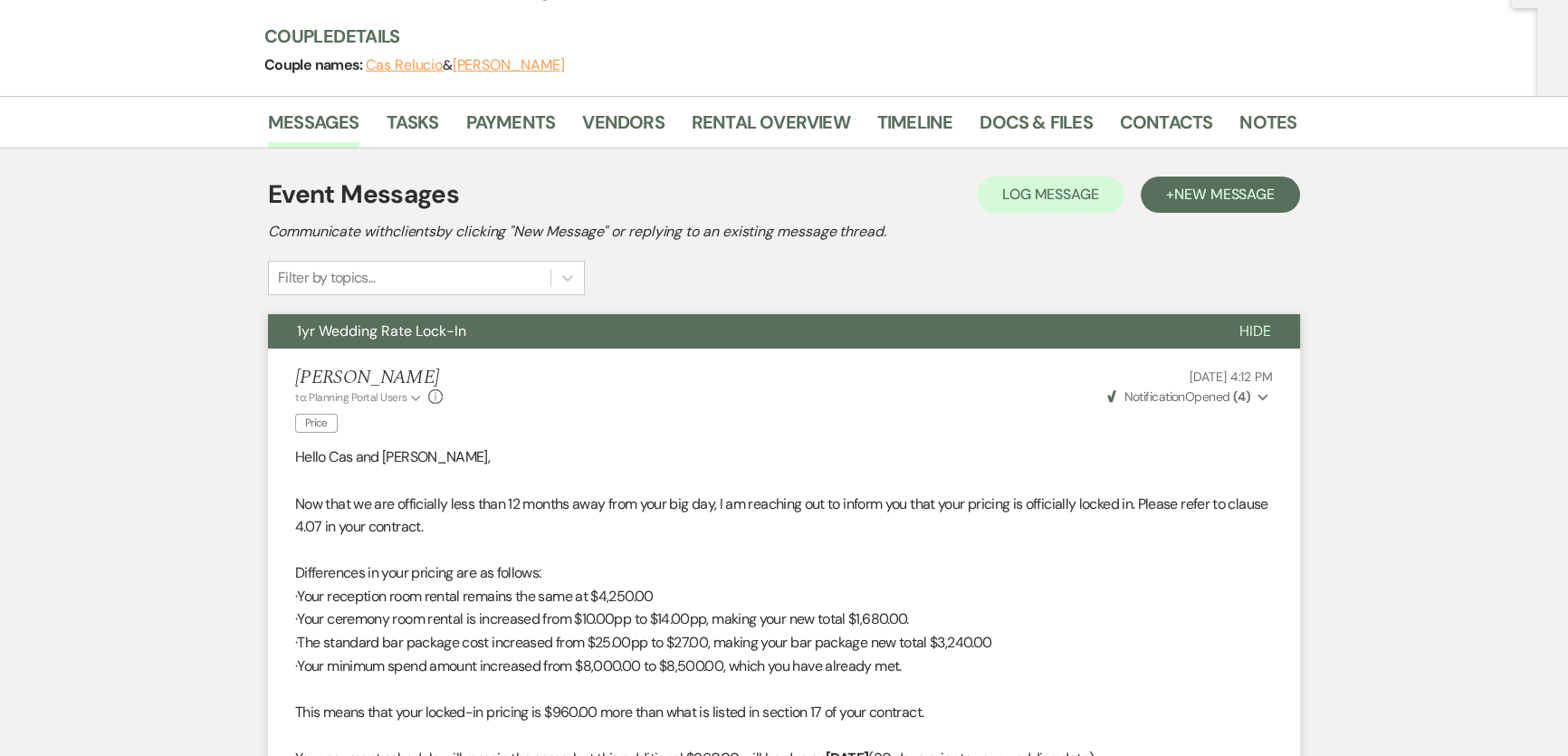
scroll to position [0, 0]
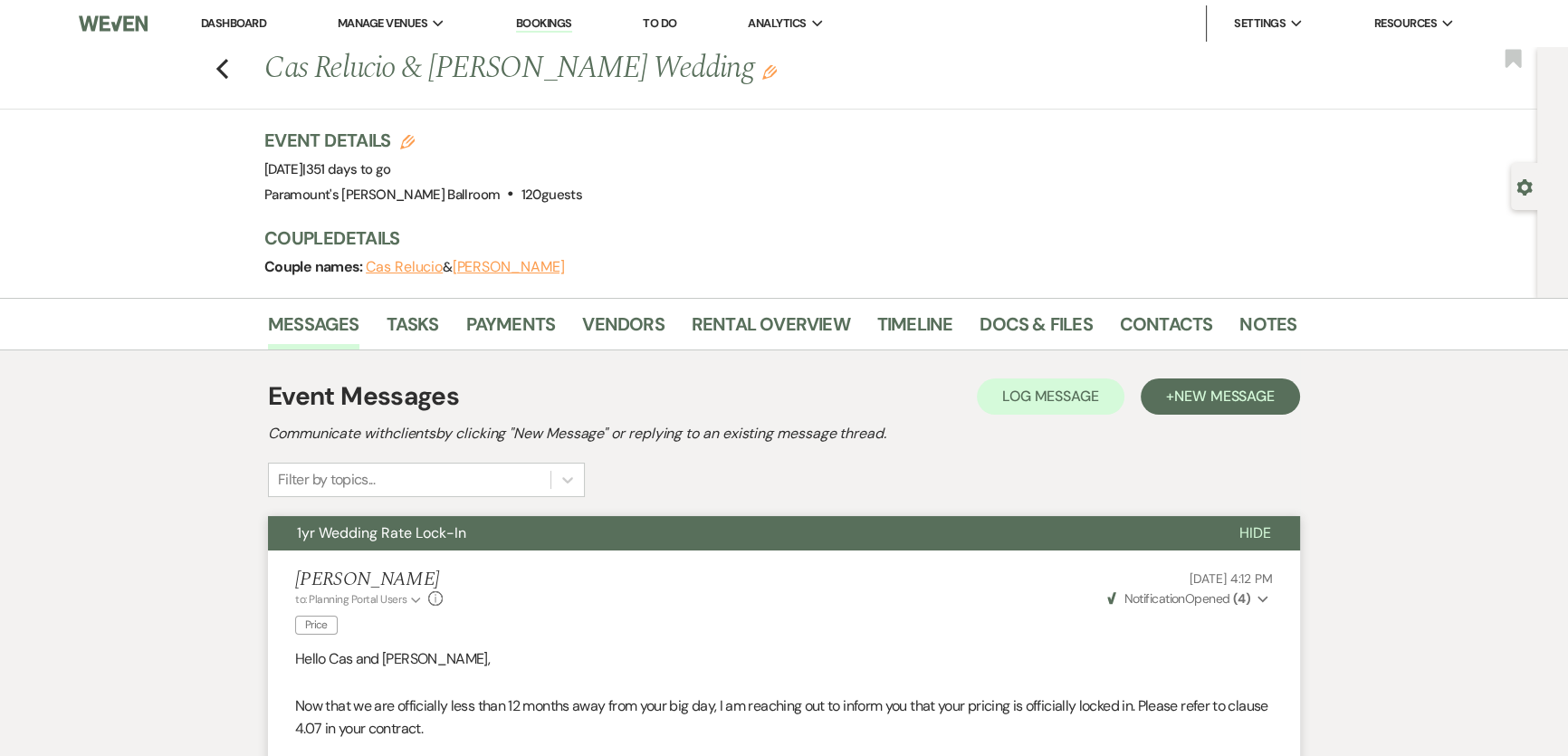
click at [249, 20] on link "Dashboard" at bounding box center [233, 23] width 65 height 15
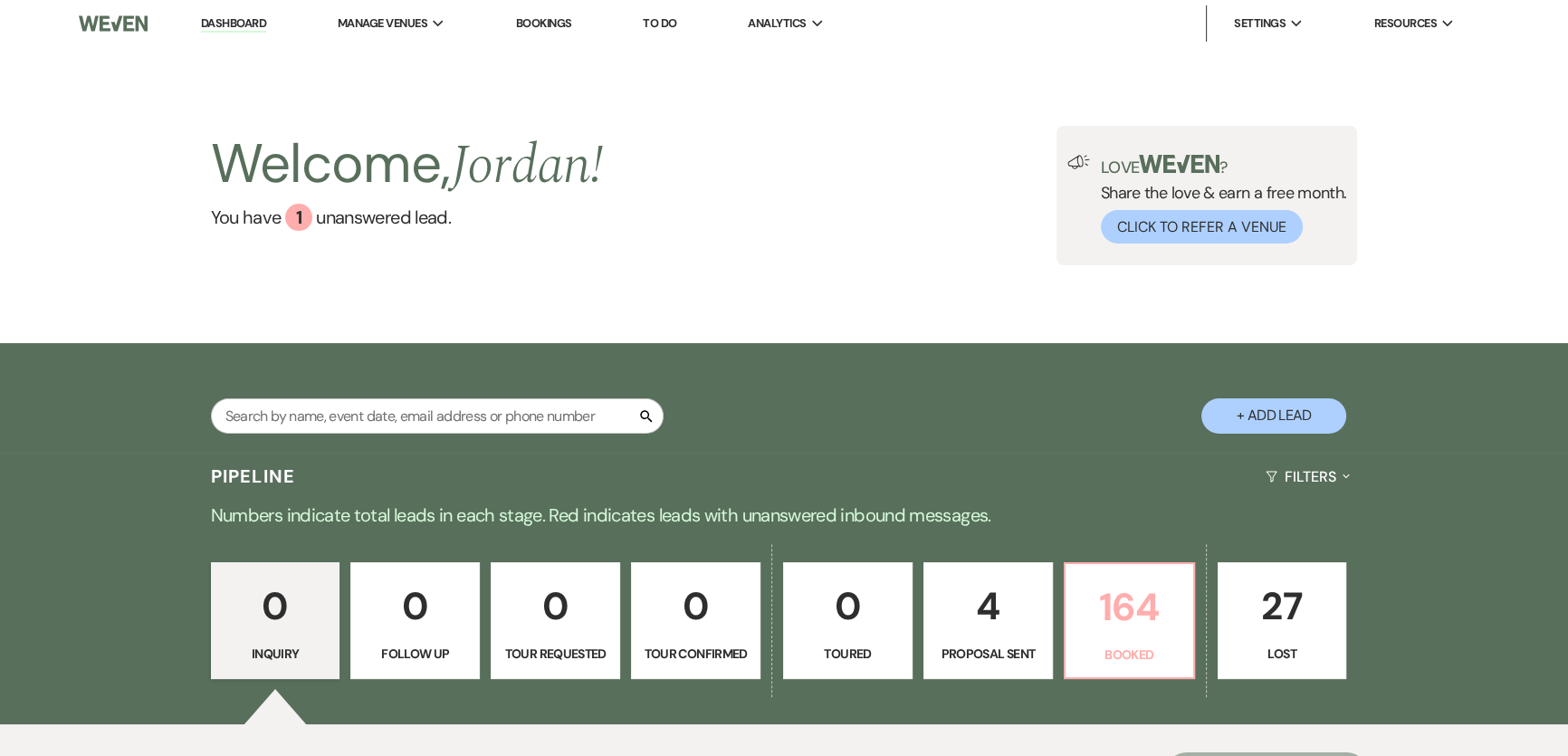
click at [1108, 640] on link "164 Booked" at bounding box center [1129, 621] width 131 height 118
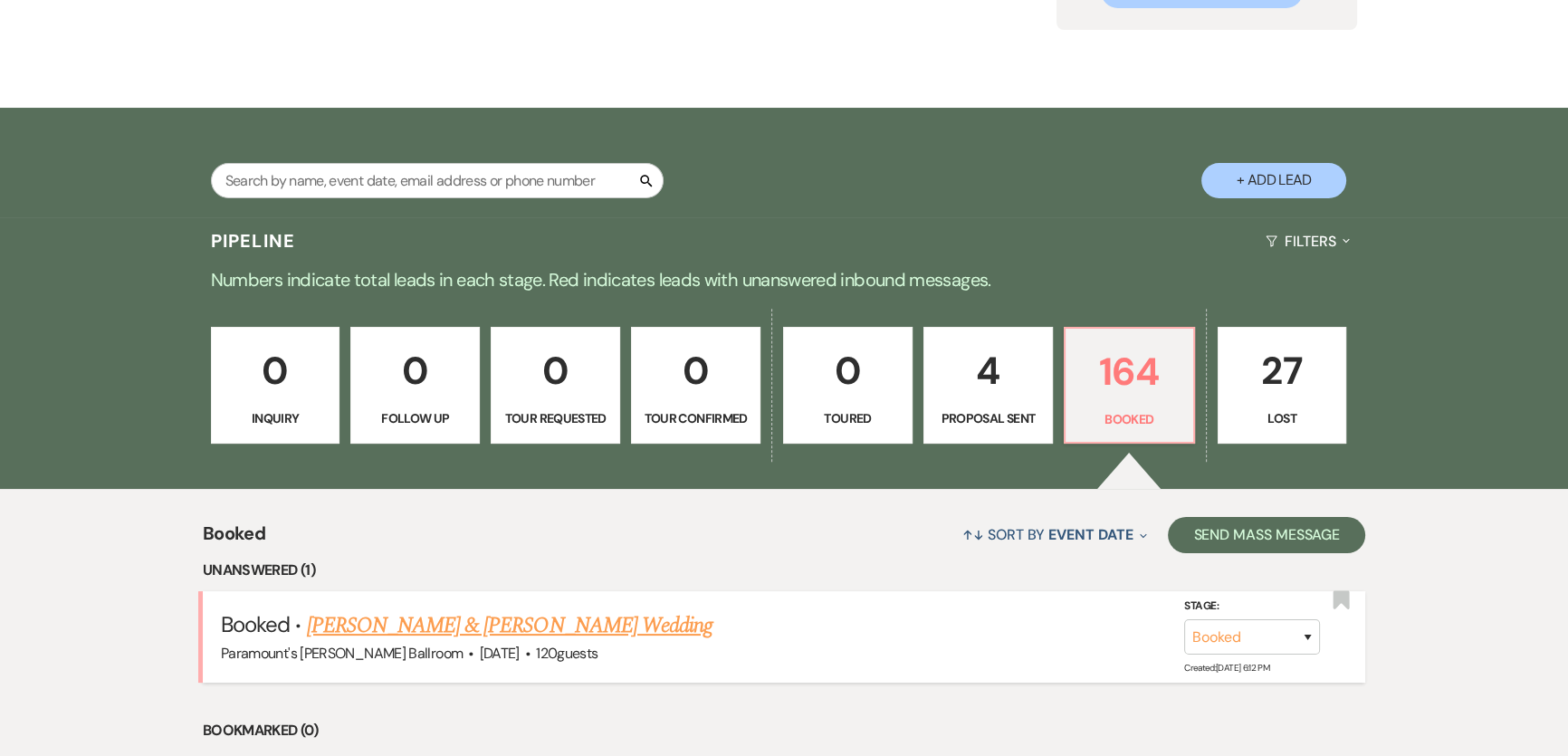
scroll to position [317, 0]
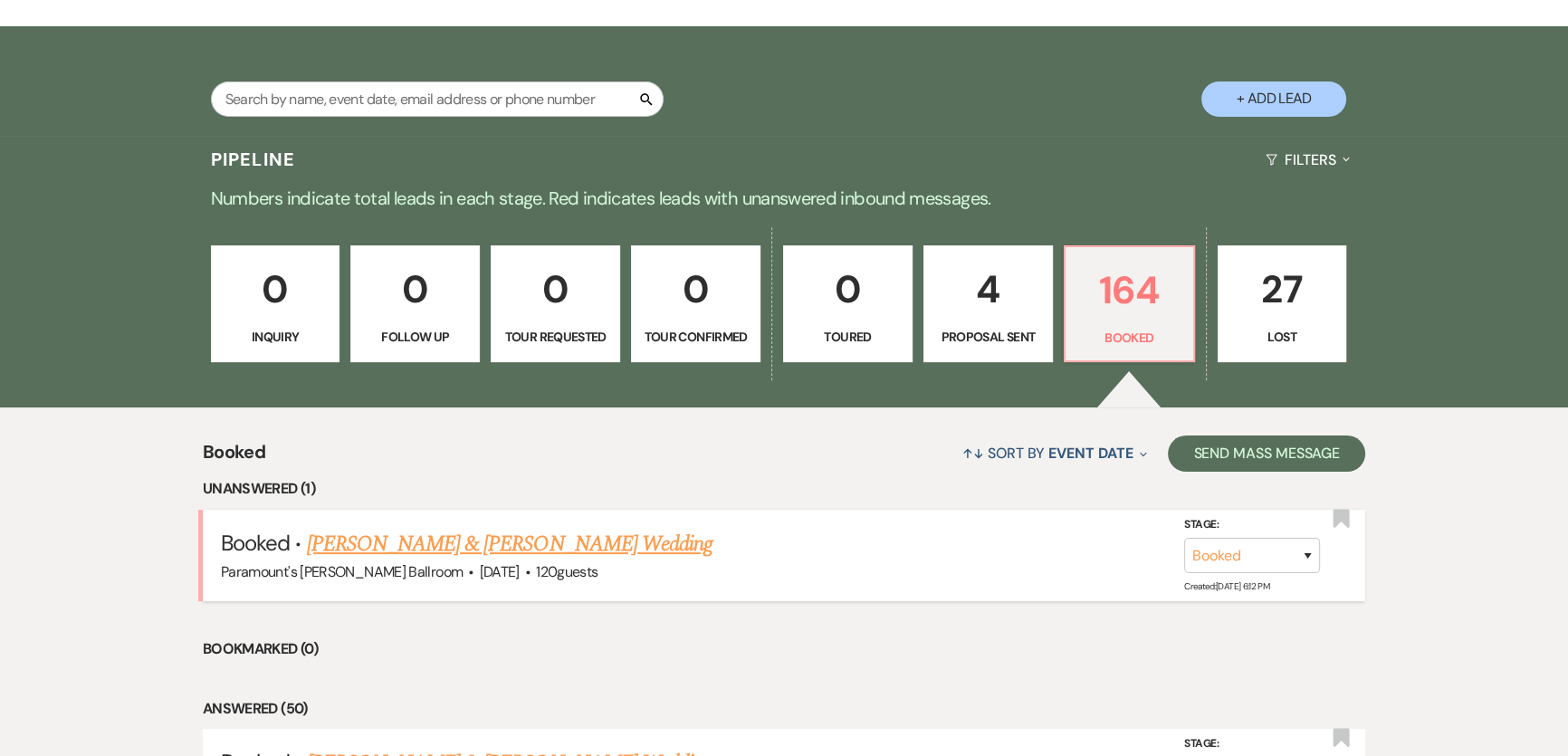
click at [413, 543] on link "[PERSON_NAME] & [PERSON_NAME] Wedding" at bounding box center [509, 544] width 405 height 32
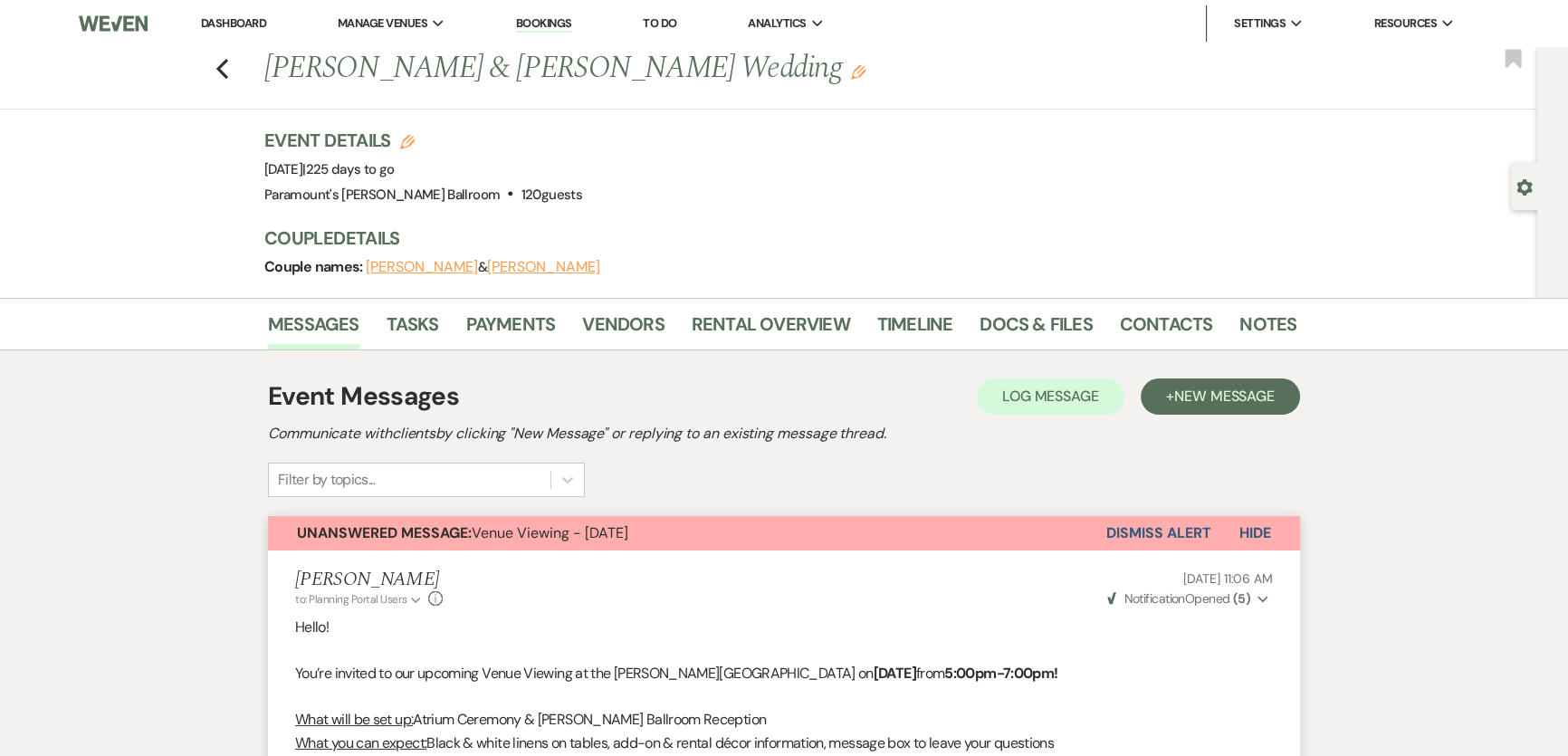
click at [1122, 533] on button "Dismiss Alert" at bounding box center [1159, 533] width 104 height 34
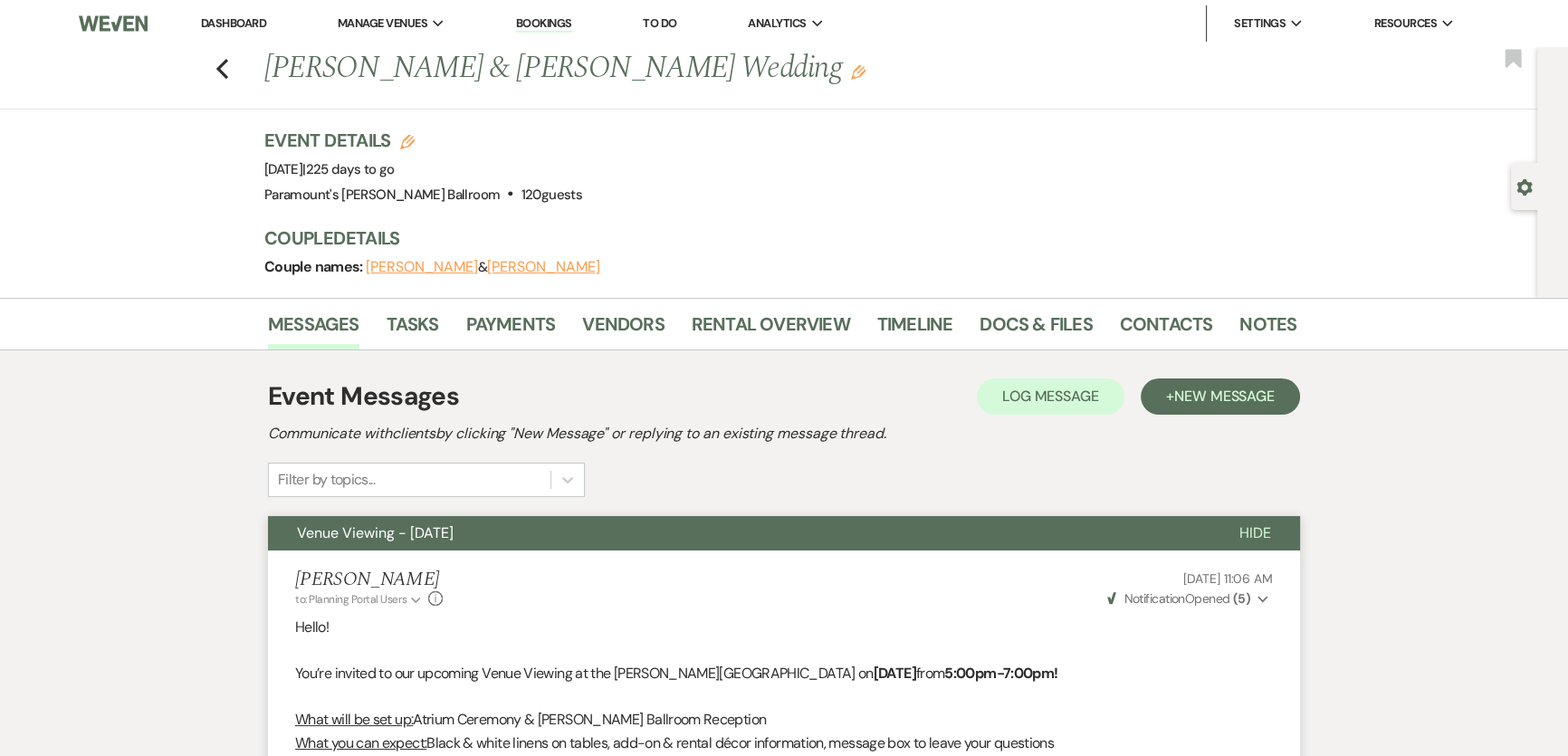
click at [209, 23] on link "Dashboard" at bounding box center [233, 23] width 65 height 15
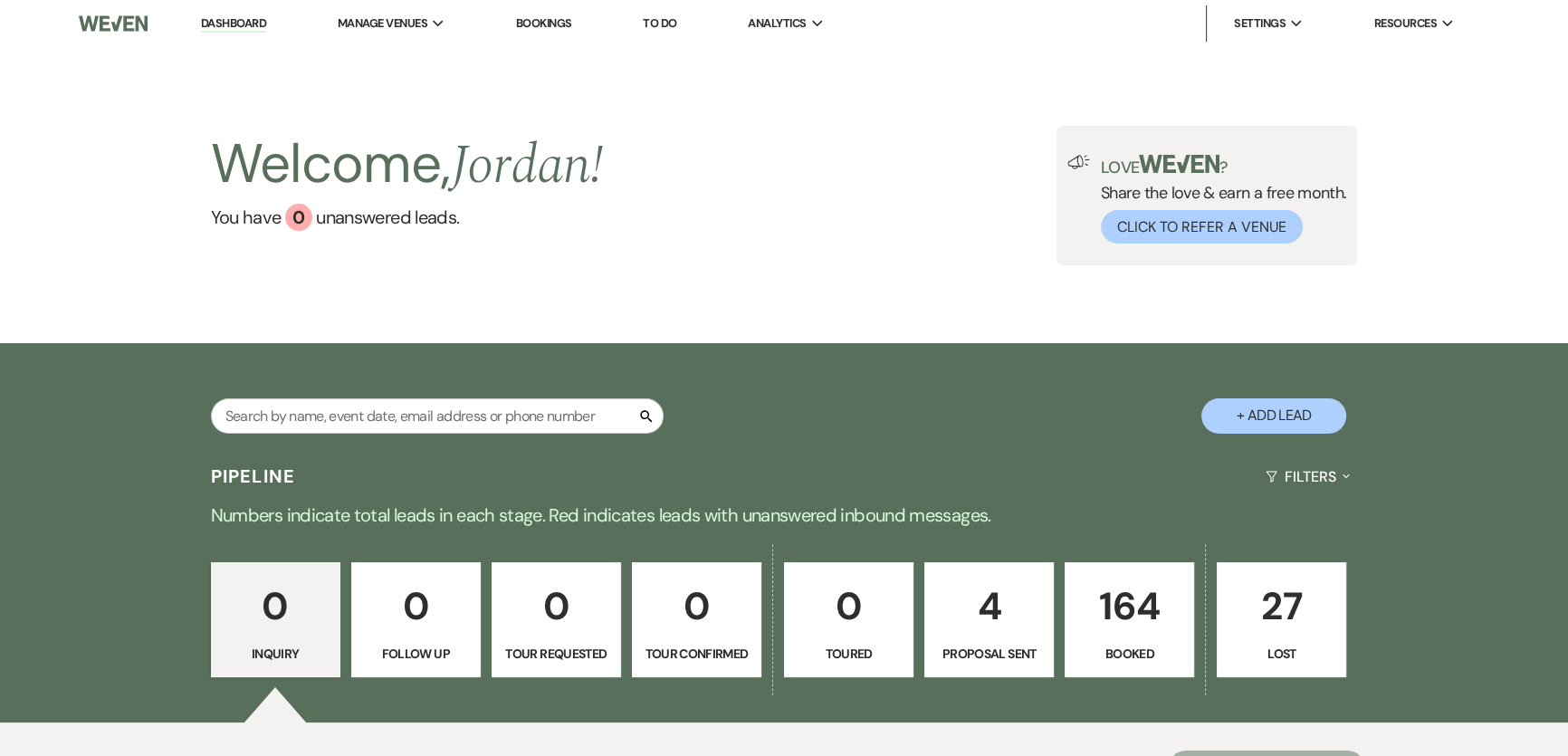
click at [1075, 623] on link "164 Booked" at bounding box center [1129, 620] width 129 height 116
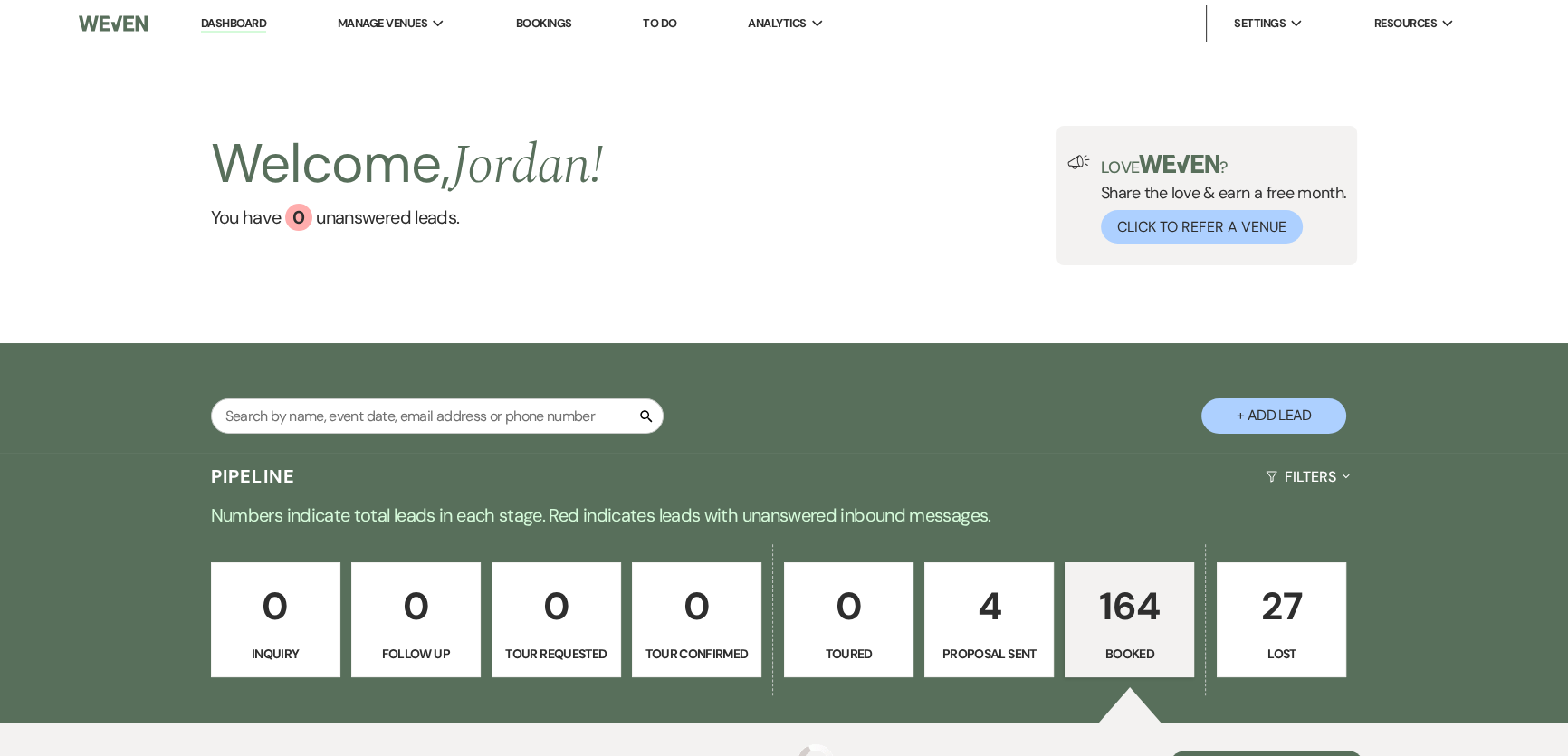
click at [1124, 625] on p "164" at bounding box center [1129, 606] width 106 height 60
drag, startPoint x: 1531, startPoint y: 254, endPoint x: 896, endPoint y: 146, distance: 644.1
click at [899, 145] on div "Welcome, [PERSON_NAME] ! You have 0 unanswered lead s . Love ? Share the love &…" at bounding box center [784, 195] width 1568 height 296
click at [821, 198] on div "Welcome, [PERSON_NAME] ! You have 0 unanswered lead s . Love ? Share the love &…" at bounding box center [784, 196] width 1304 height 140
